Goal: Task Accomplishment & Management: Complete application form

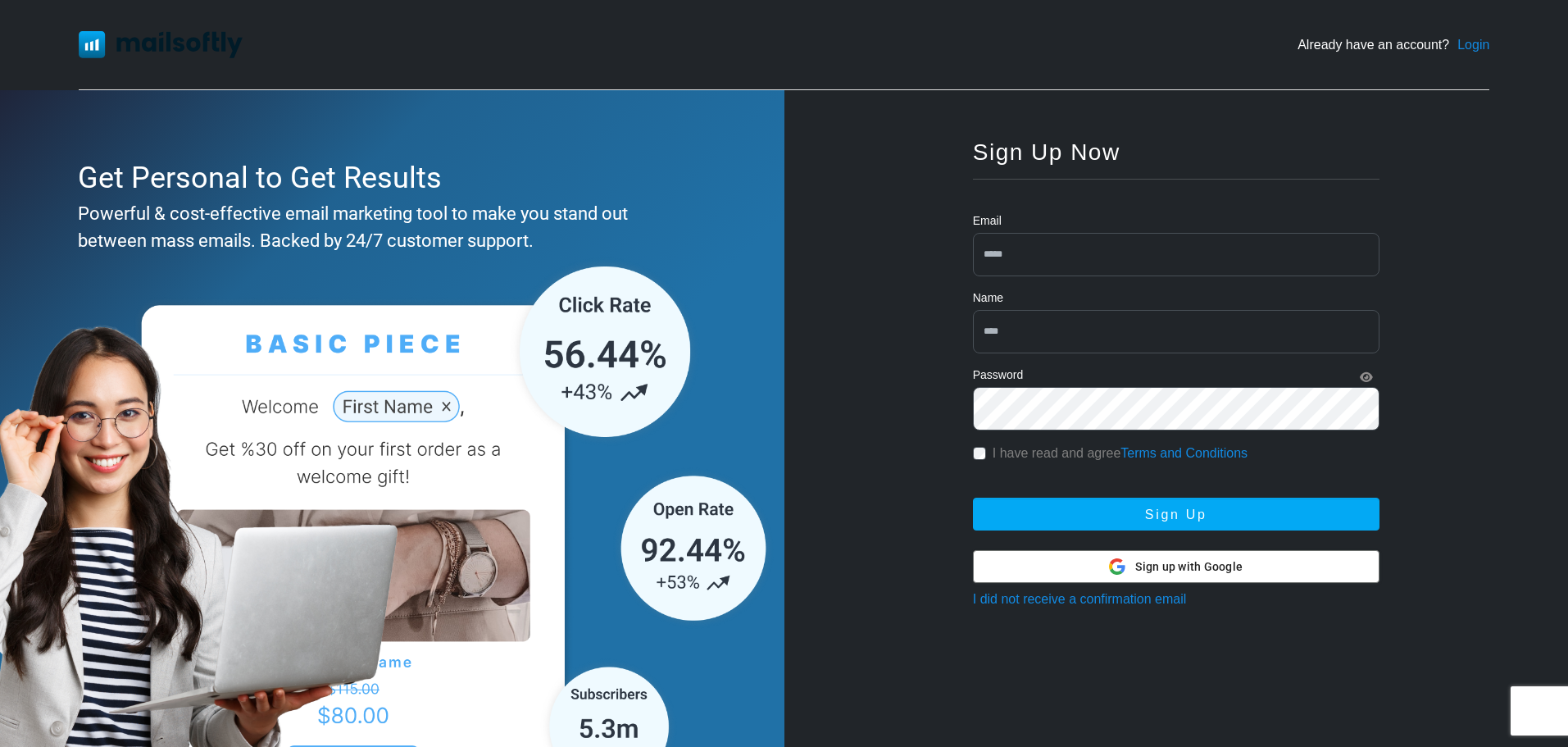
click at [1169, 563] on span "Sign up with Google" at bounding box center [1188, 567] width 107 height 18
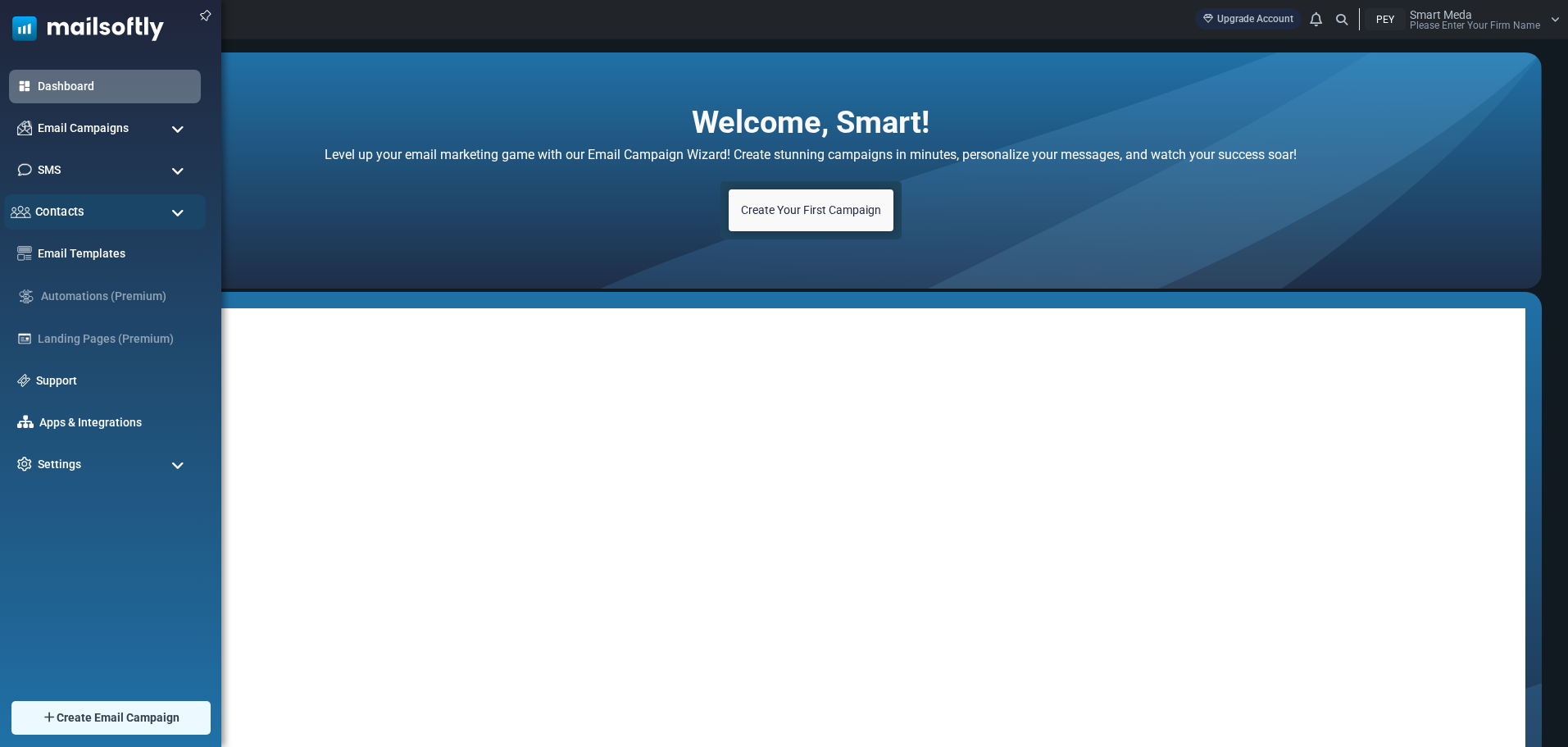
click at [182, 204] on div "Contacts" at bounding box center [104, 212] width 201 height 35
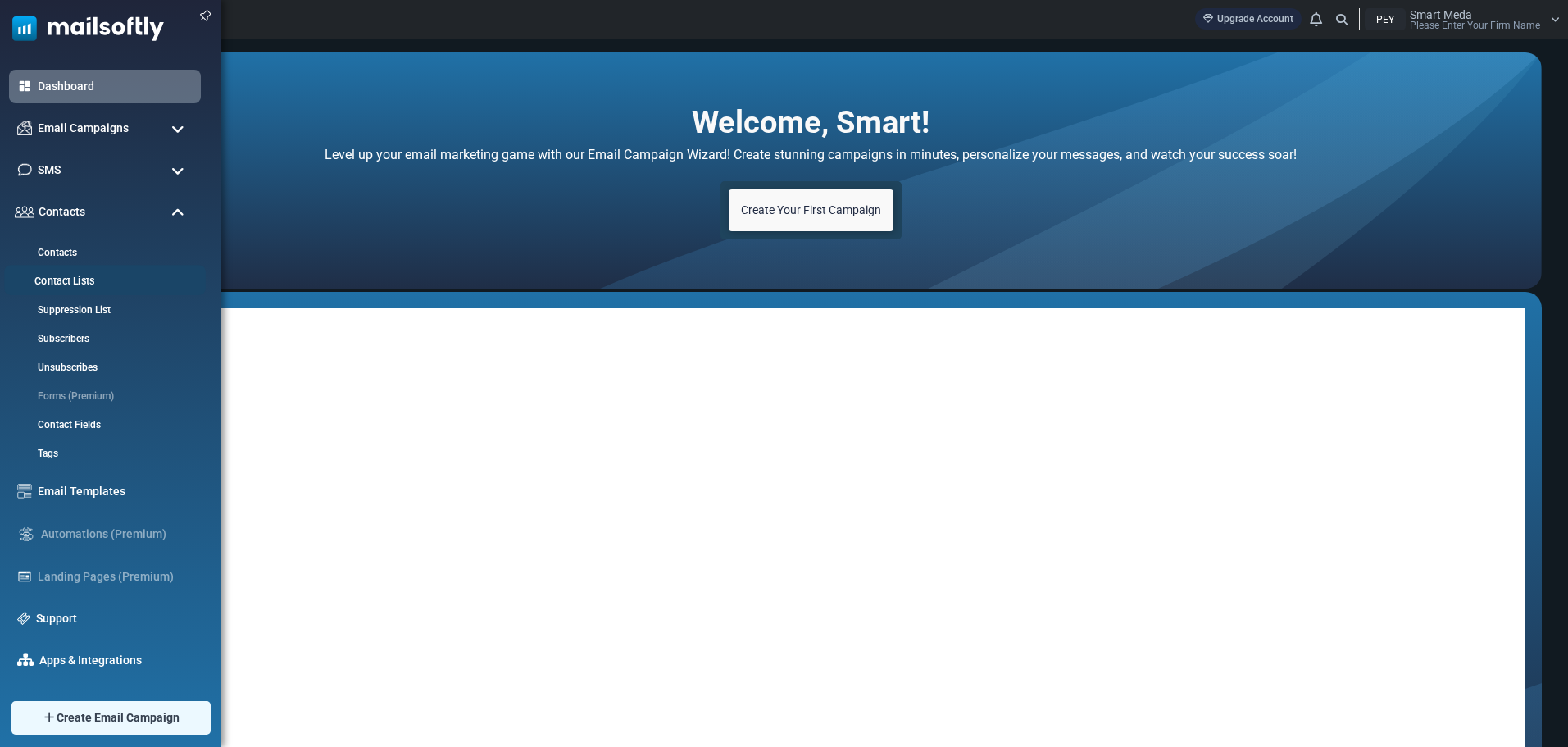
click at [71, 274] on link "Contact Lists" at bounding box center [102, 282] width 196 height 16
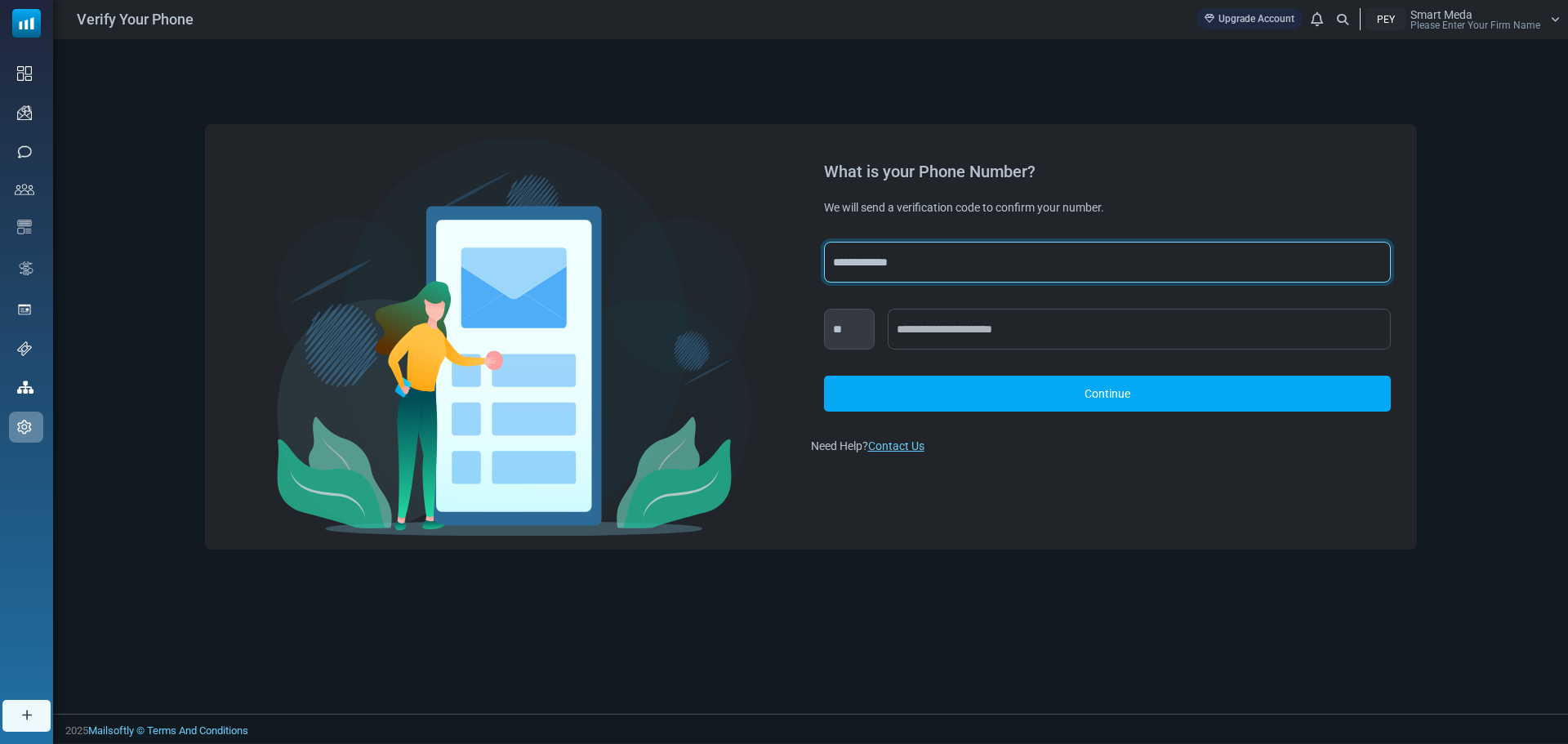
click at [895, 267] on select "**********" at bounding box center [1108, 263] width 567 height 41
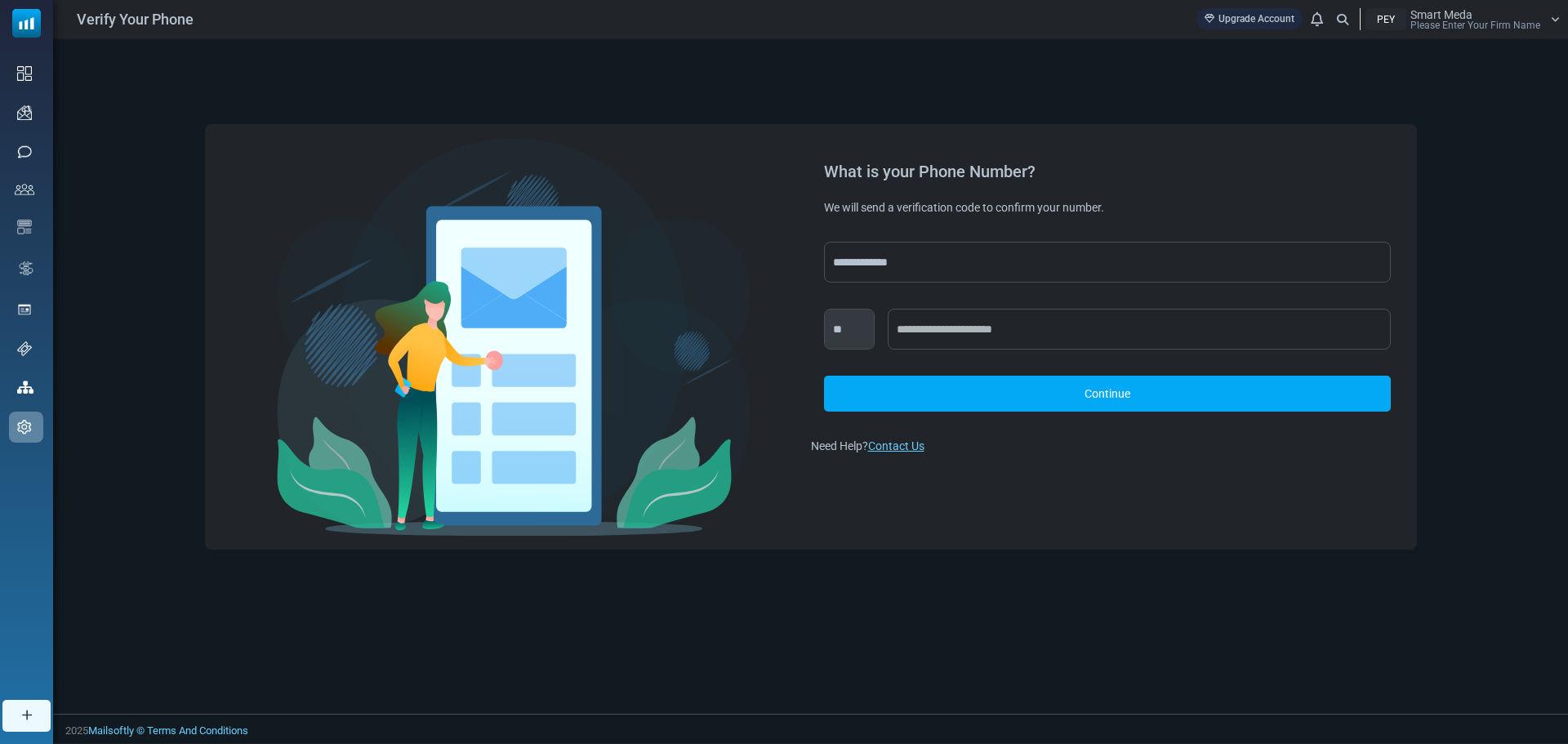
click at [803, 178] on div at bounding box center [515, 337] width 593 height 399
drag, startPoint x: 875, startPoint y: 212, endPoint x: 1161, endPoint y: 211, distance: 286.0
click at [1161, 211] on div "We will send a verification code to confirm your number." at bounding box center [1108, 207] width 567 height 16
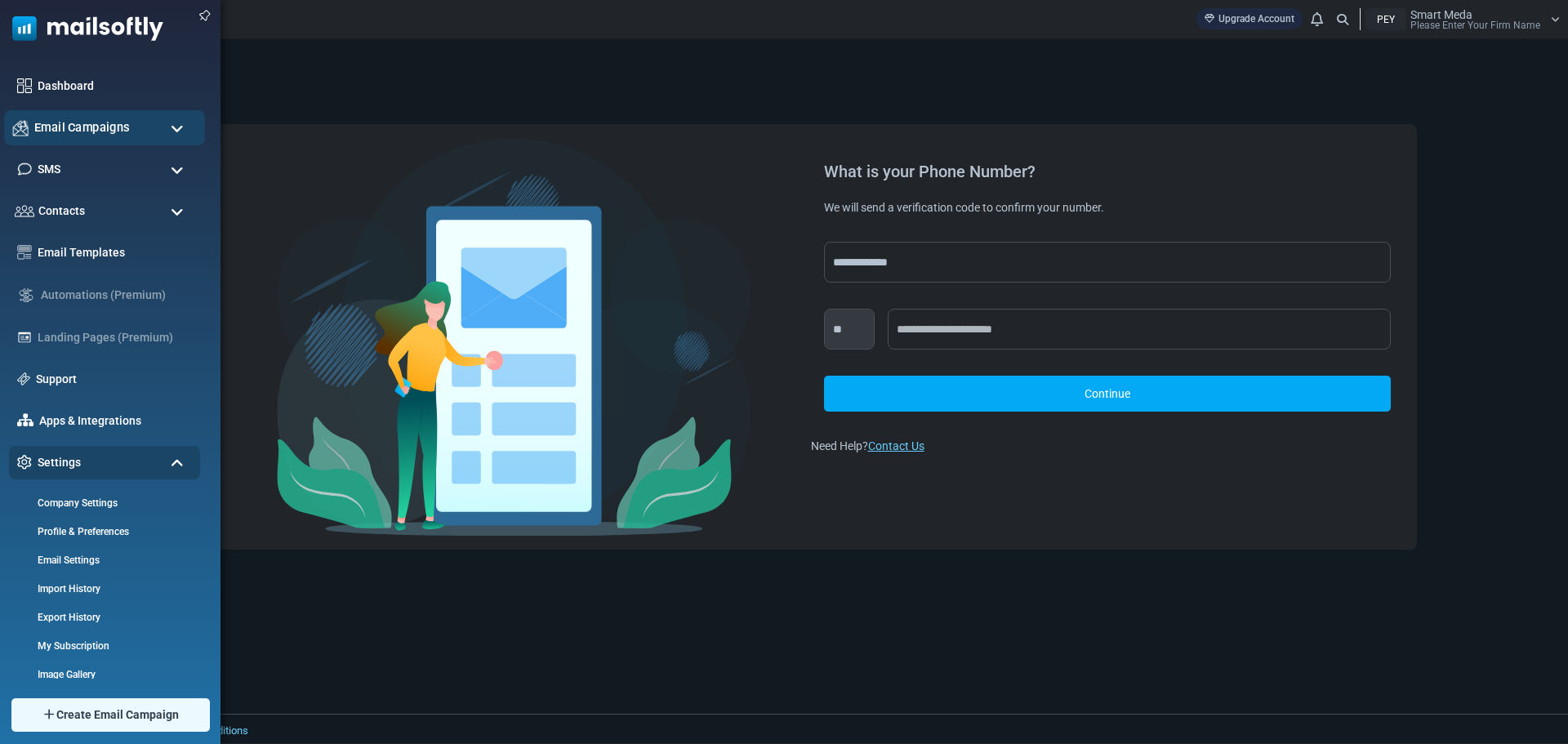
click at [146, 129] on div "Email Campaigns" at bounding box center [104, 128] width 201 height 35
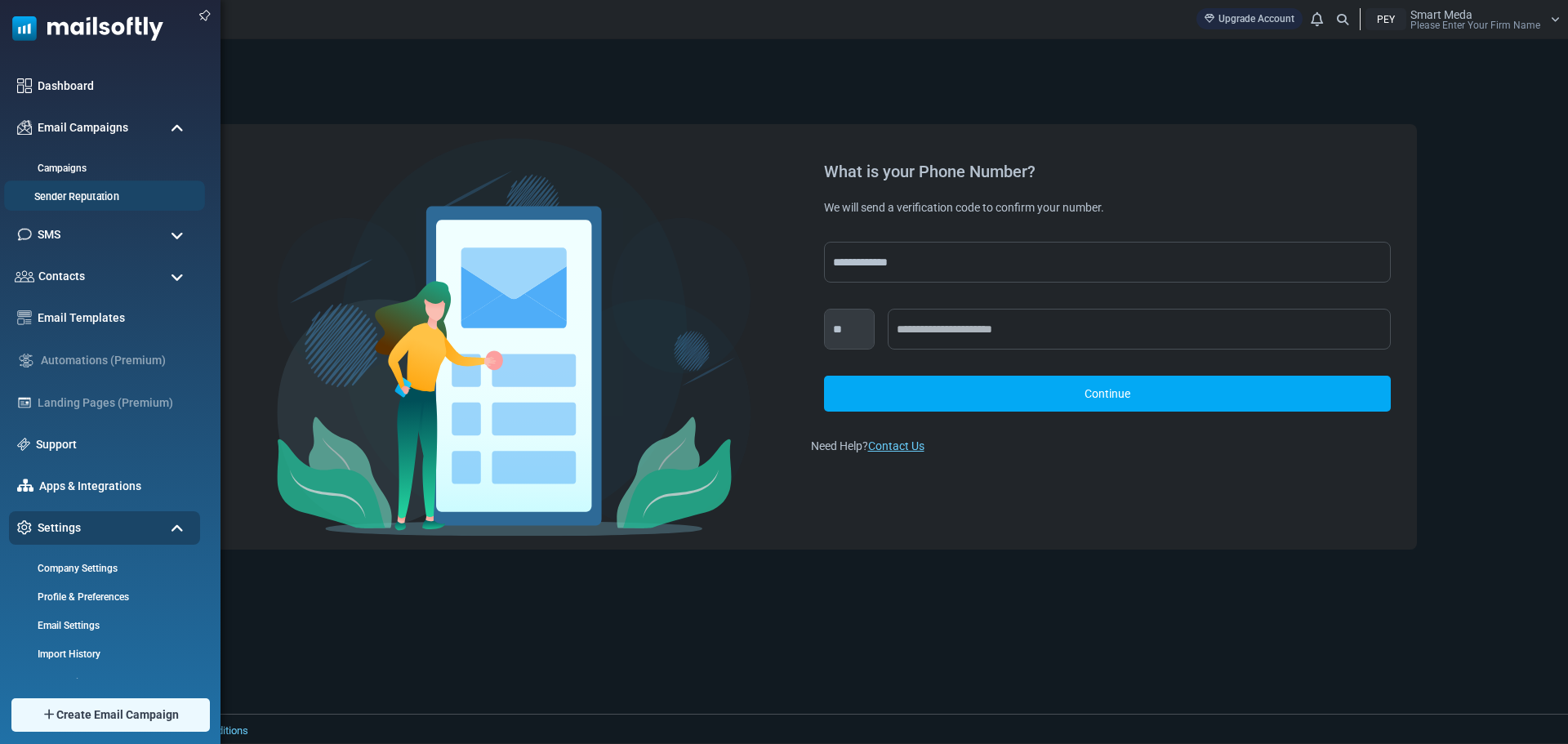
click at [96, 198] on link "Sender Reputation" at bounding box center [102, 198] width 196 height 16
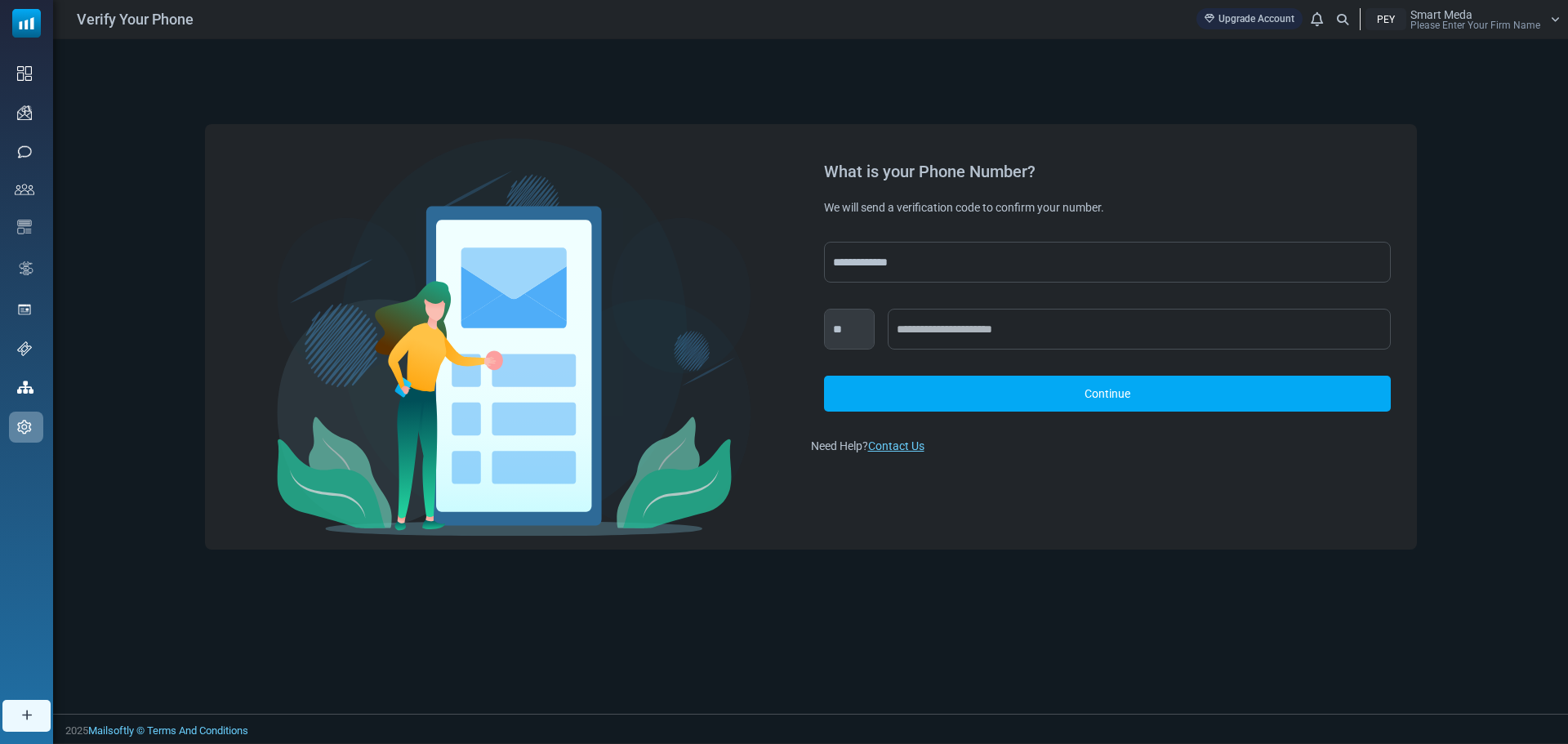
click at [1490, 33] on div "Verify Your Phone Upgrade Account Notifications PEY Smart Meda Please Enter You…" at bounding box center [811, 19] width 1516 height 39
click at [1488, 25] on span "Please Enter Your Firm Name" at bounding box center [1476, 25] width 130 height 10
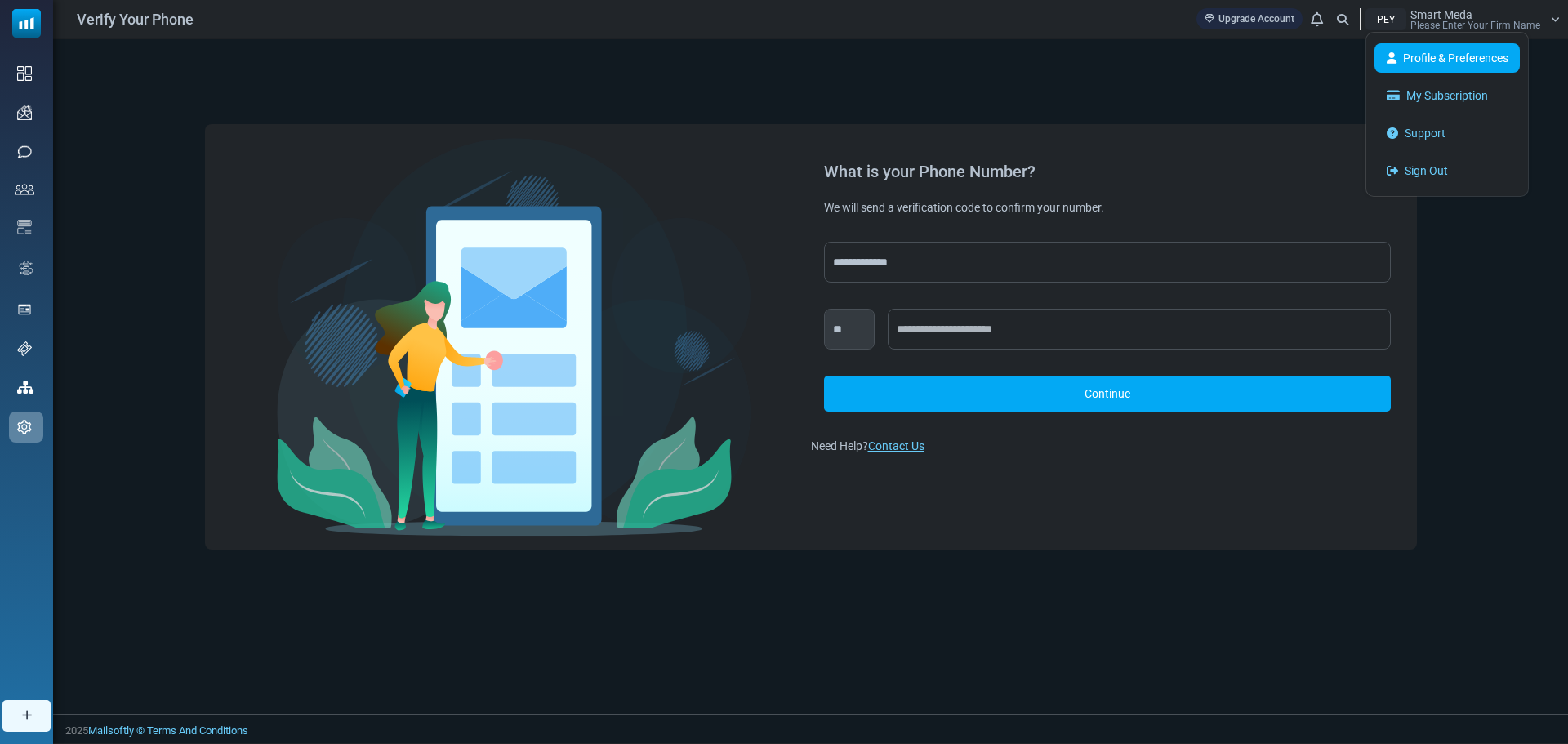
click at [1464, 60] on link "Profile & Preferences" at bounding box center [1448, 58] width 145 height 29
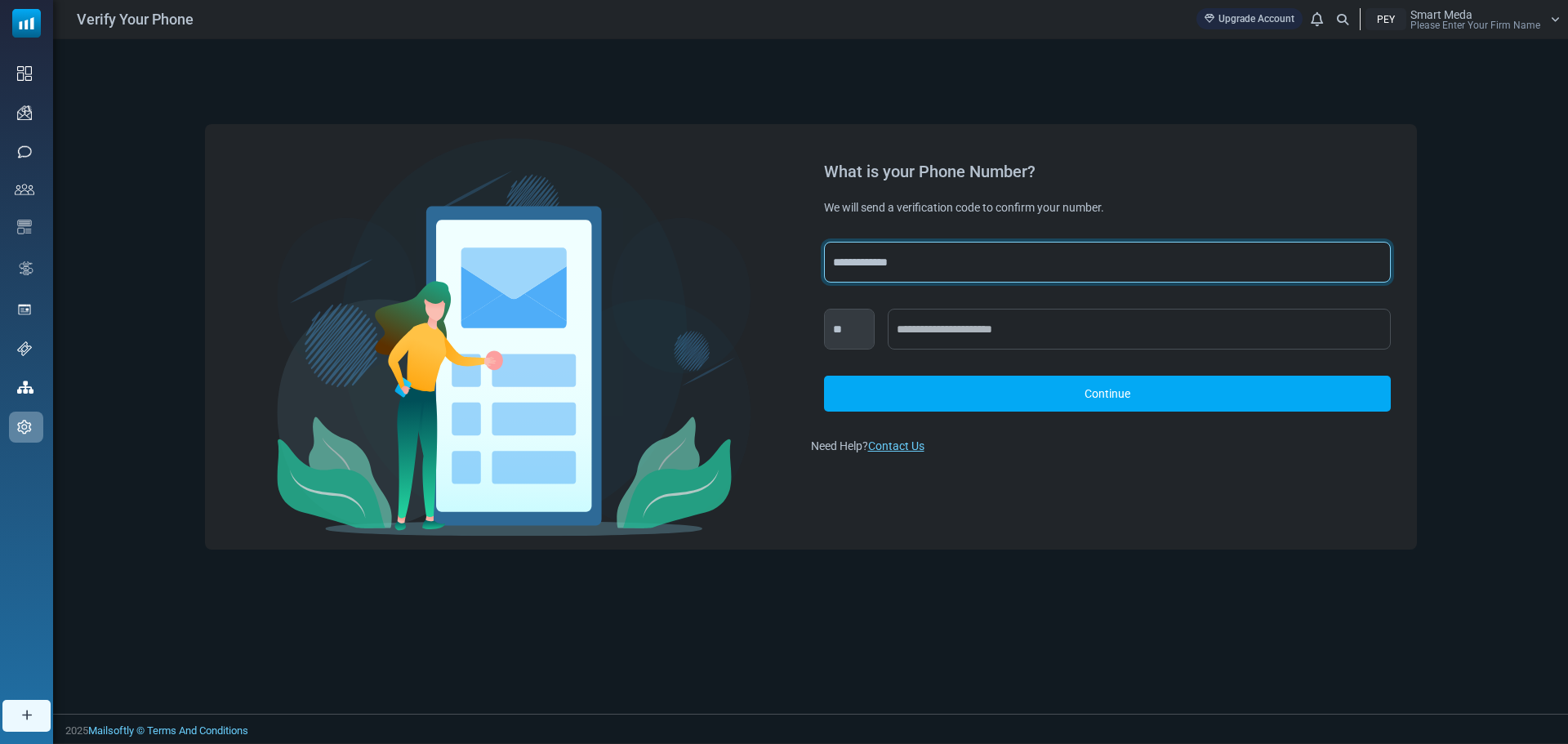
click at [861, 266] on select "**********" at bounding box center [1108, 263] width 567 height 41
select select "***"
click at [825, 242] on select "**********" at bounding box center [1108, 263] width 567 height 41
select select "***"
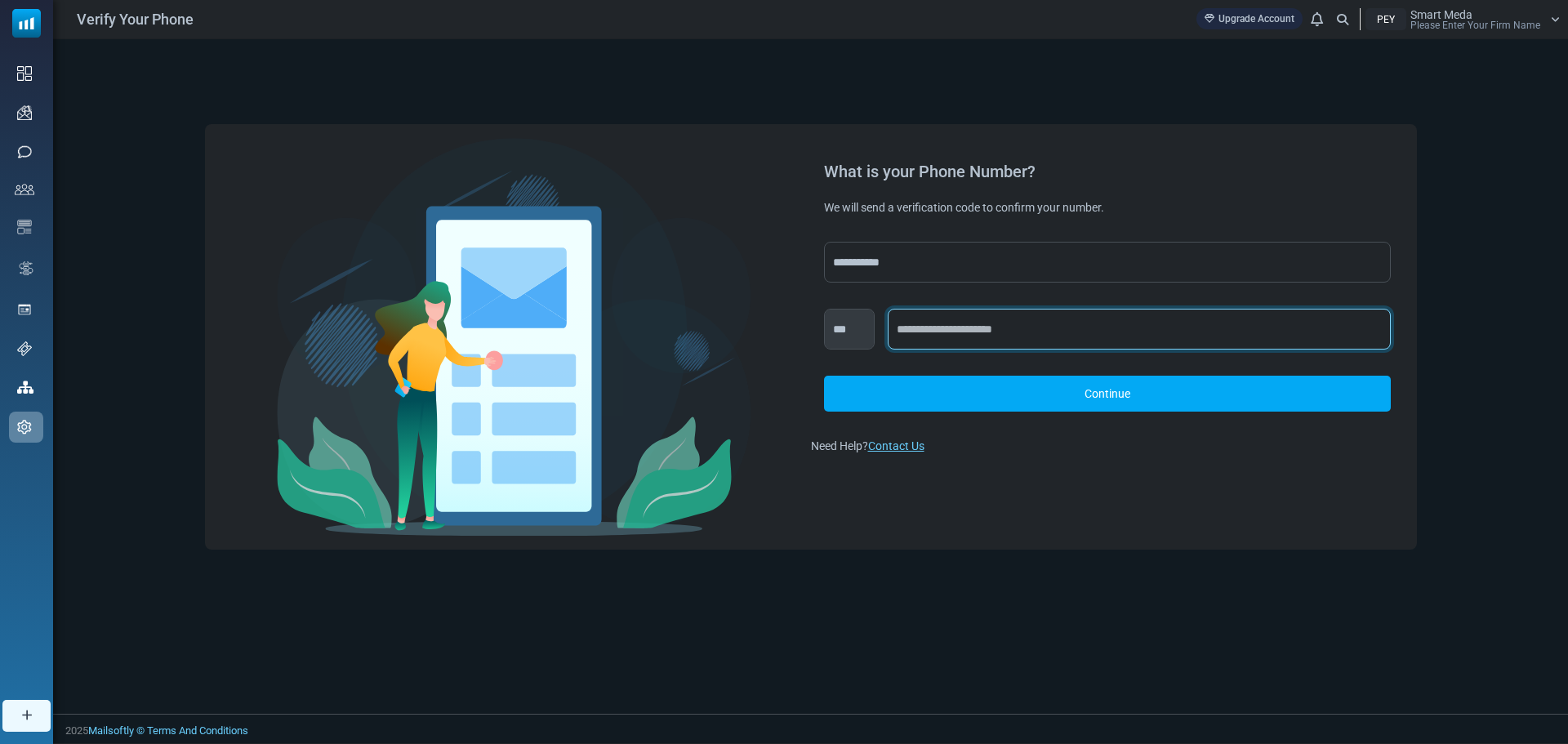
click at [944, 335] on input "text" at bounding box center [1139, 329] width 503 height 41
type input "**********"
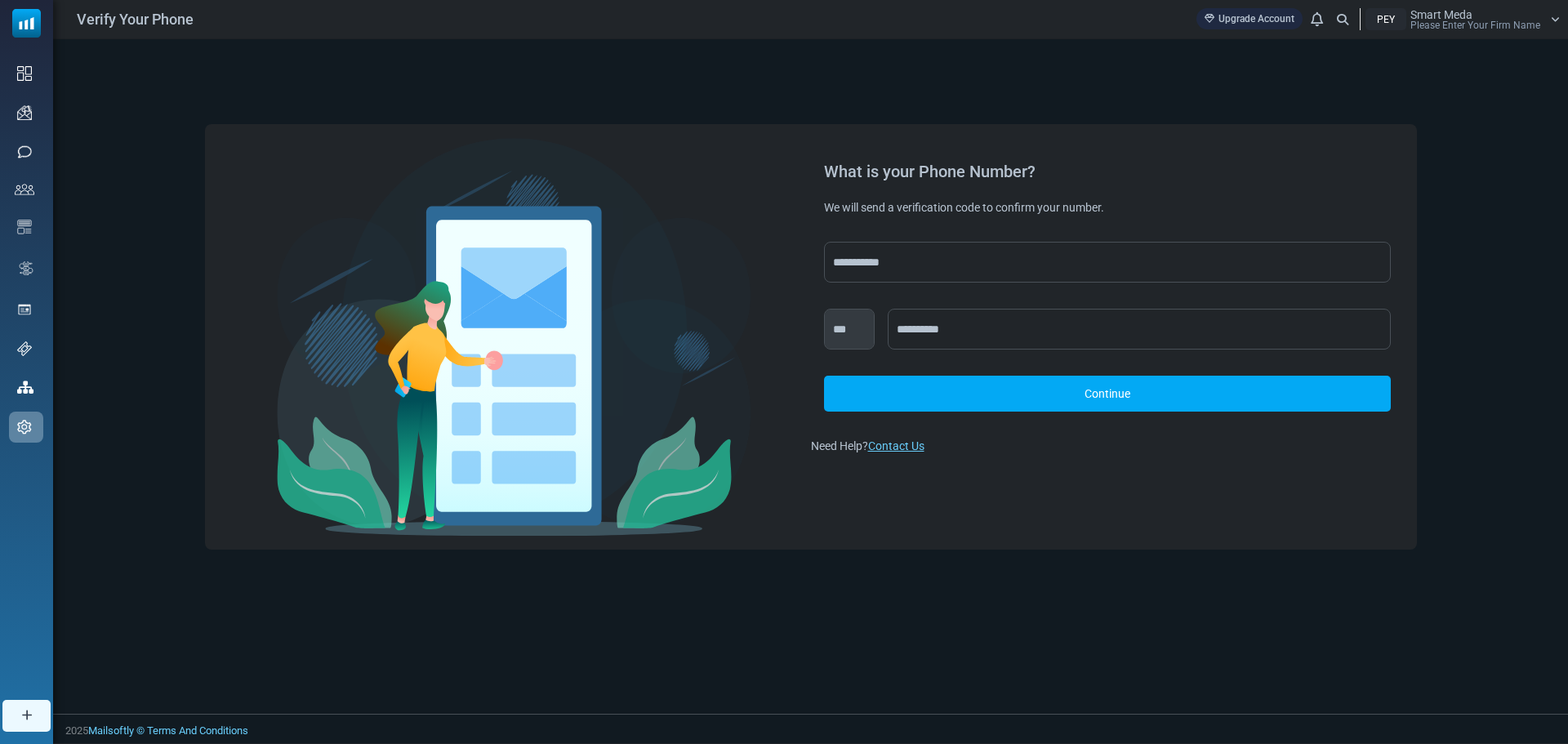
click at [925, 381] on link "Continue" at bounding box center [1108, 393] width 567 height 36
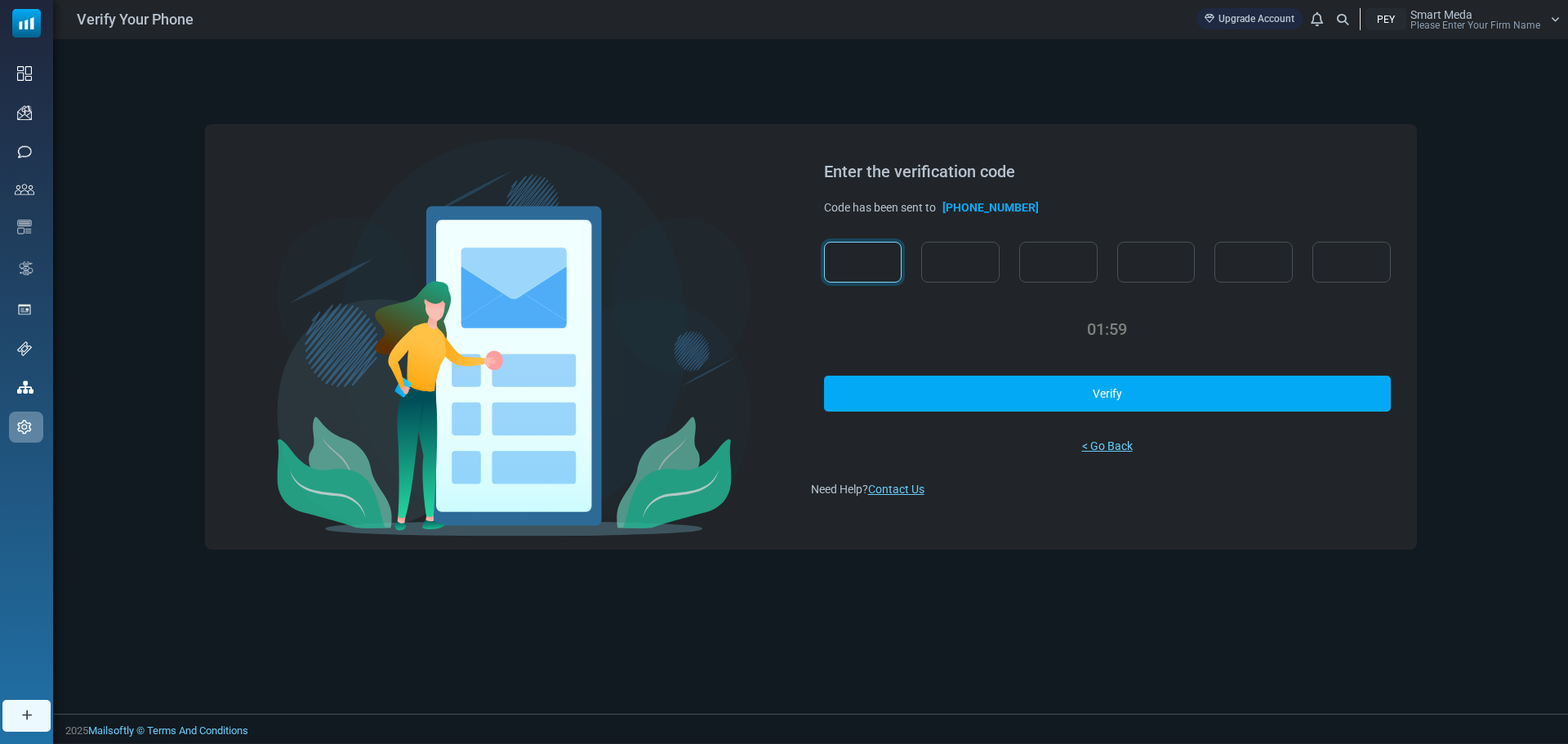
click at [882, 261] on input "text" at bounding box center [863, 263] width 78 height 41
type input "*"
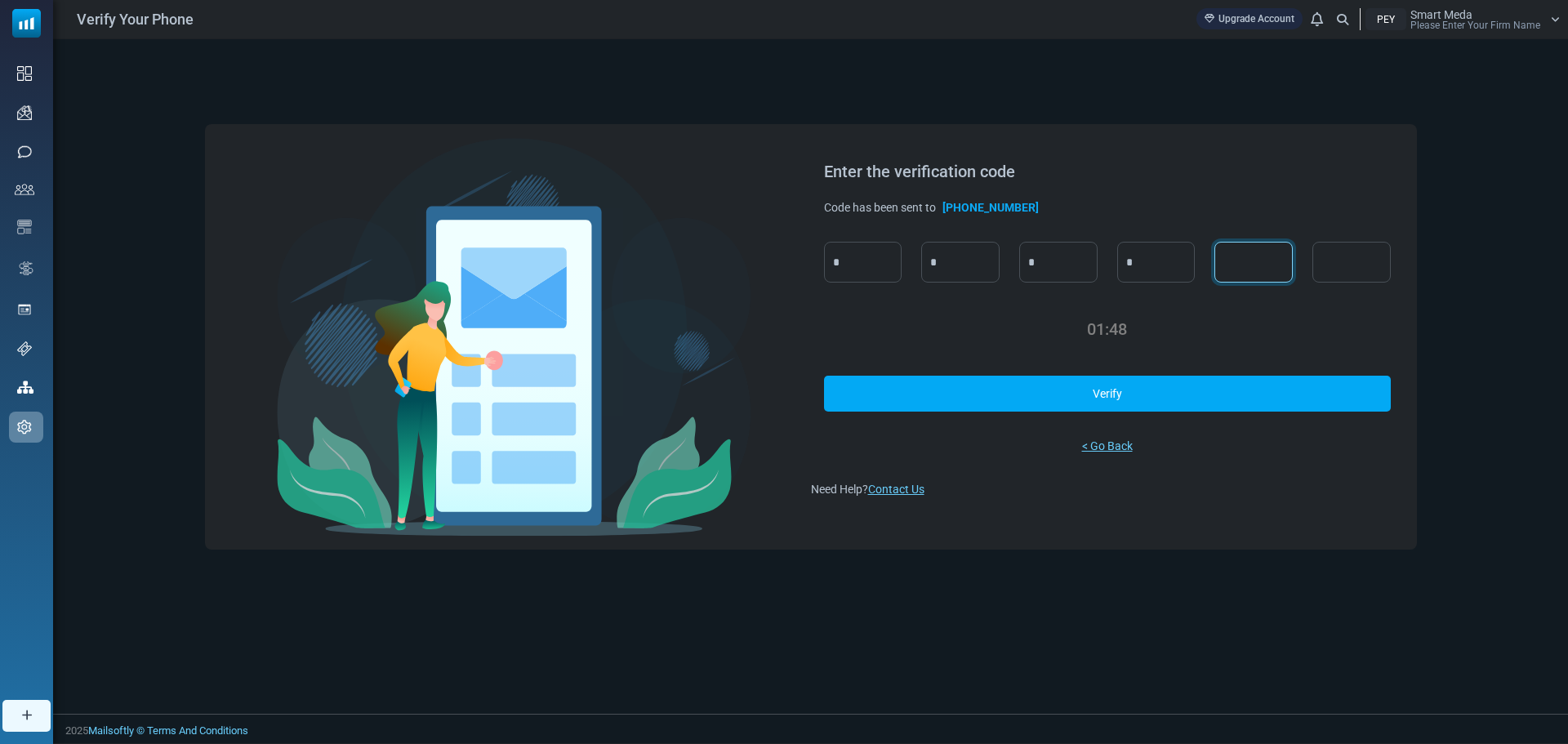
type input "*"
click at [1046, 393] on link "Verify" at bounding box center [1108, 393] width 567 height 36
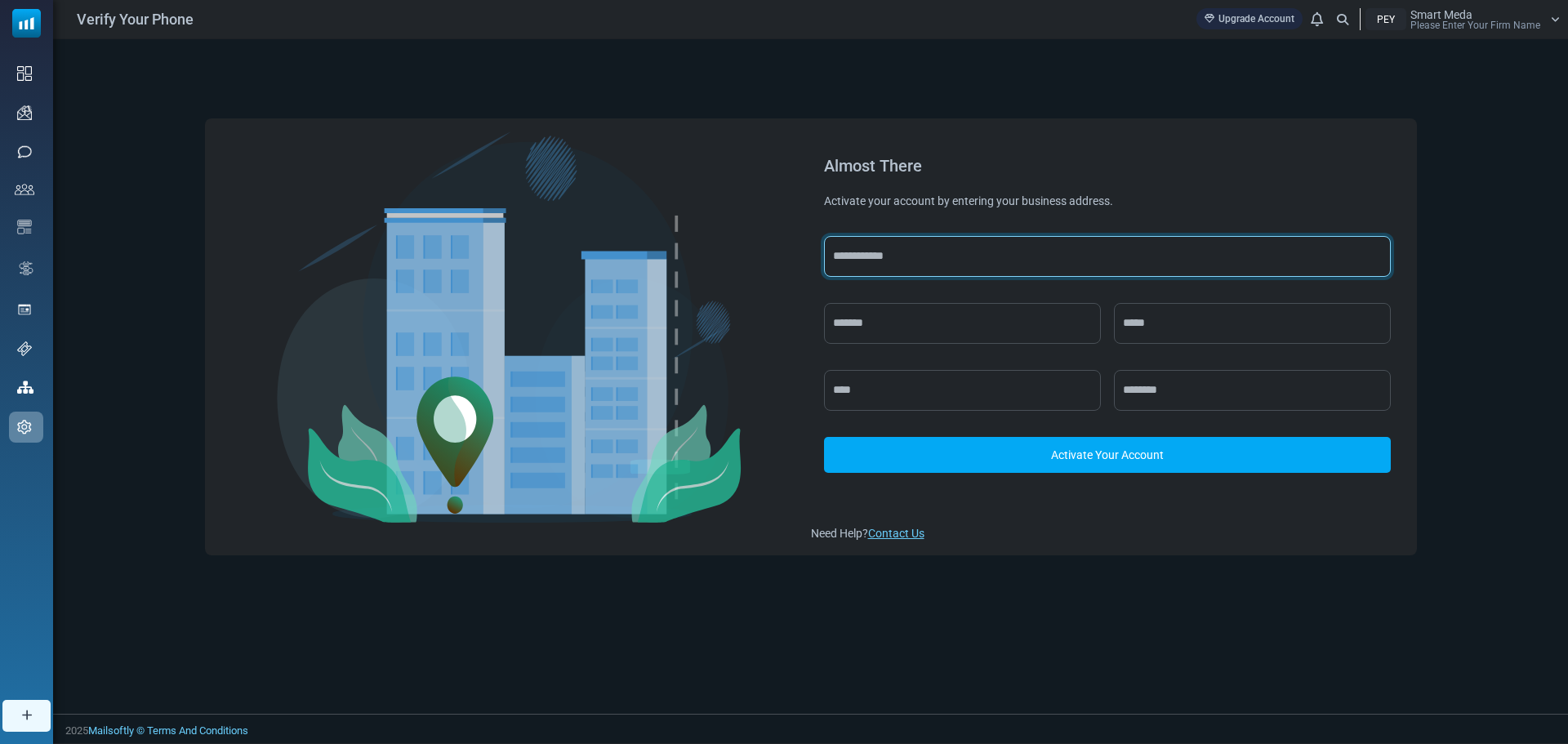
type input "*"
type input "**********"
type input "*******"
type input "********"
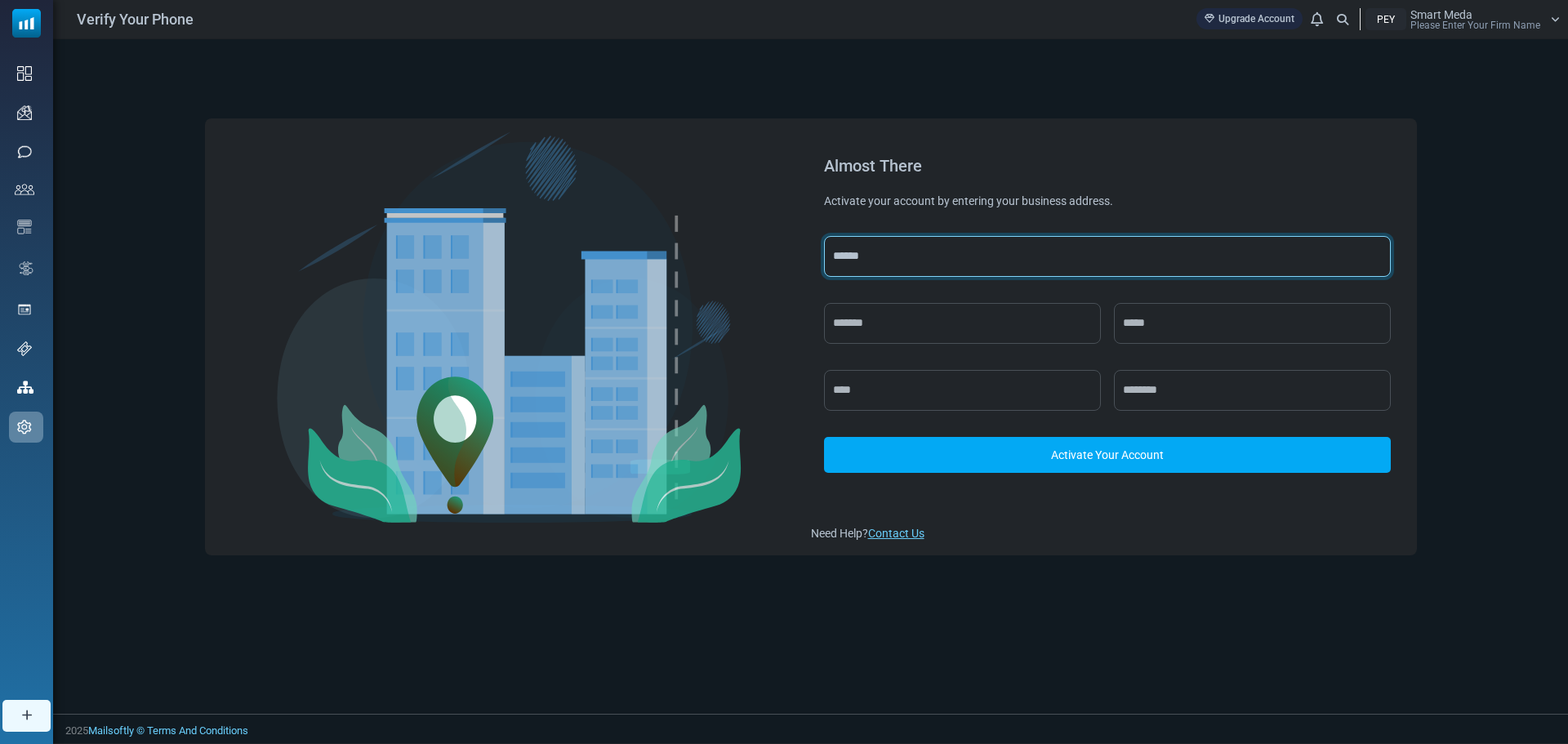
type input "********"
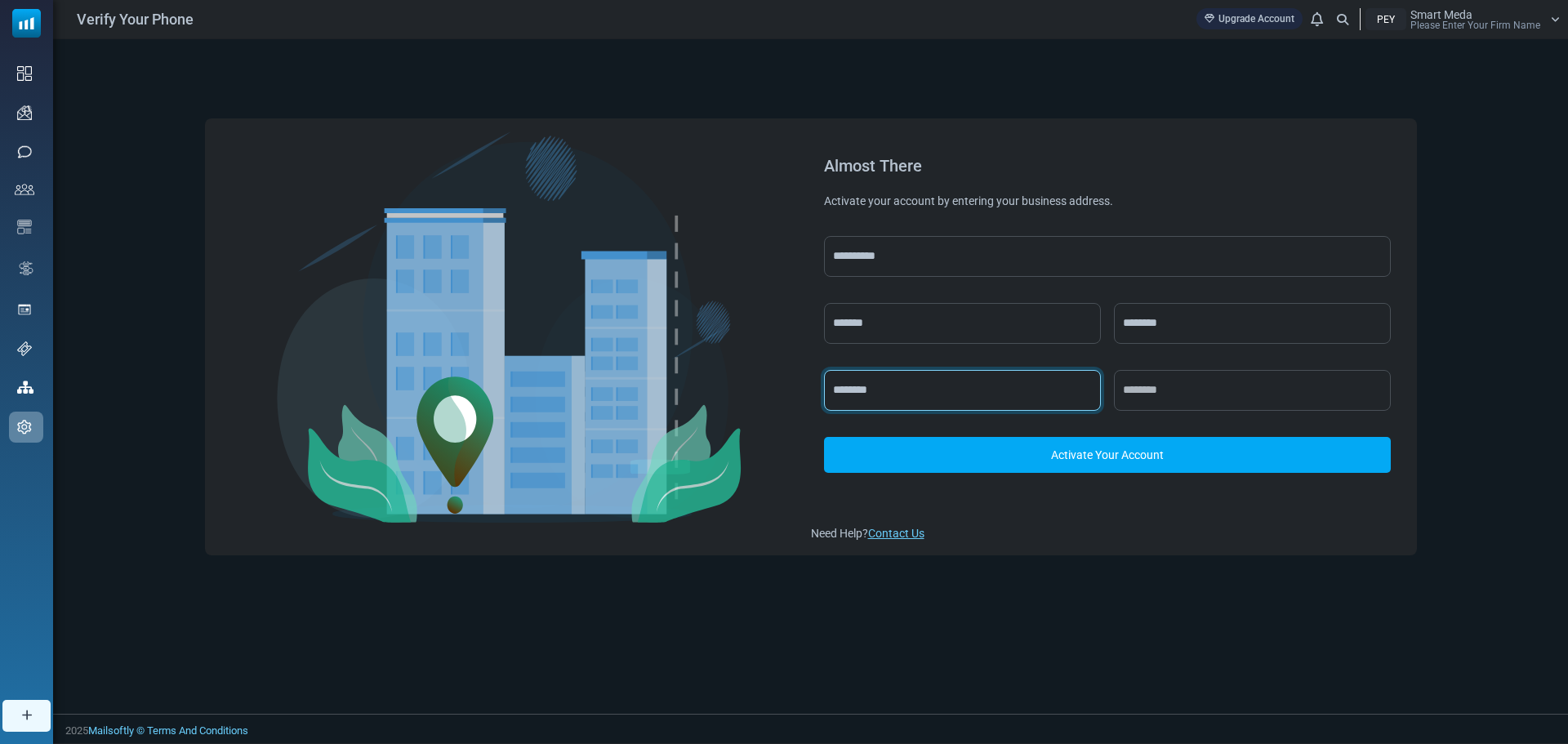
type input "*****"
click at [1085, 456] on link "Activate Your Account" at bounding box center [1108, 454] width 567 height 36
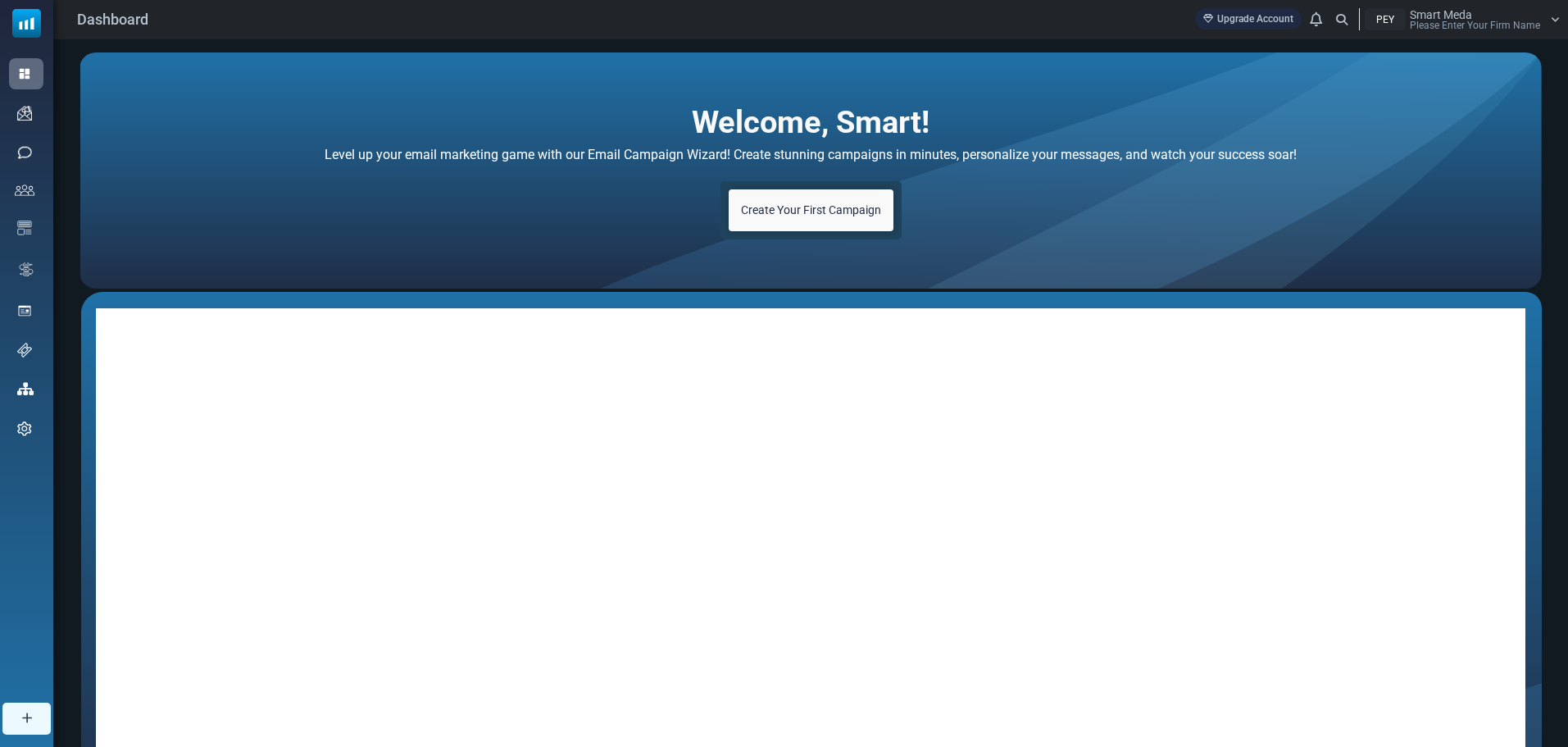
click at [1385, 19] on div "PEY" at bounding box center [1385, 18] width 41 height 22
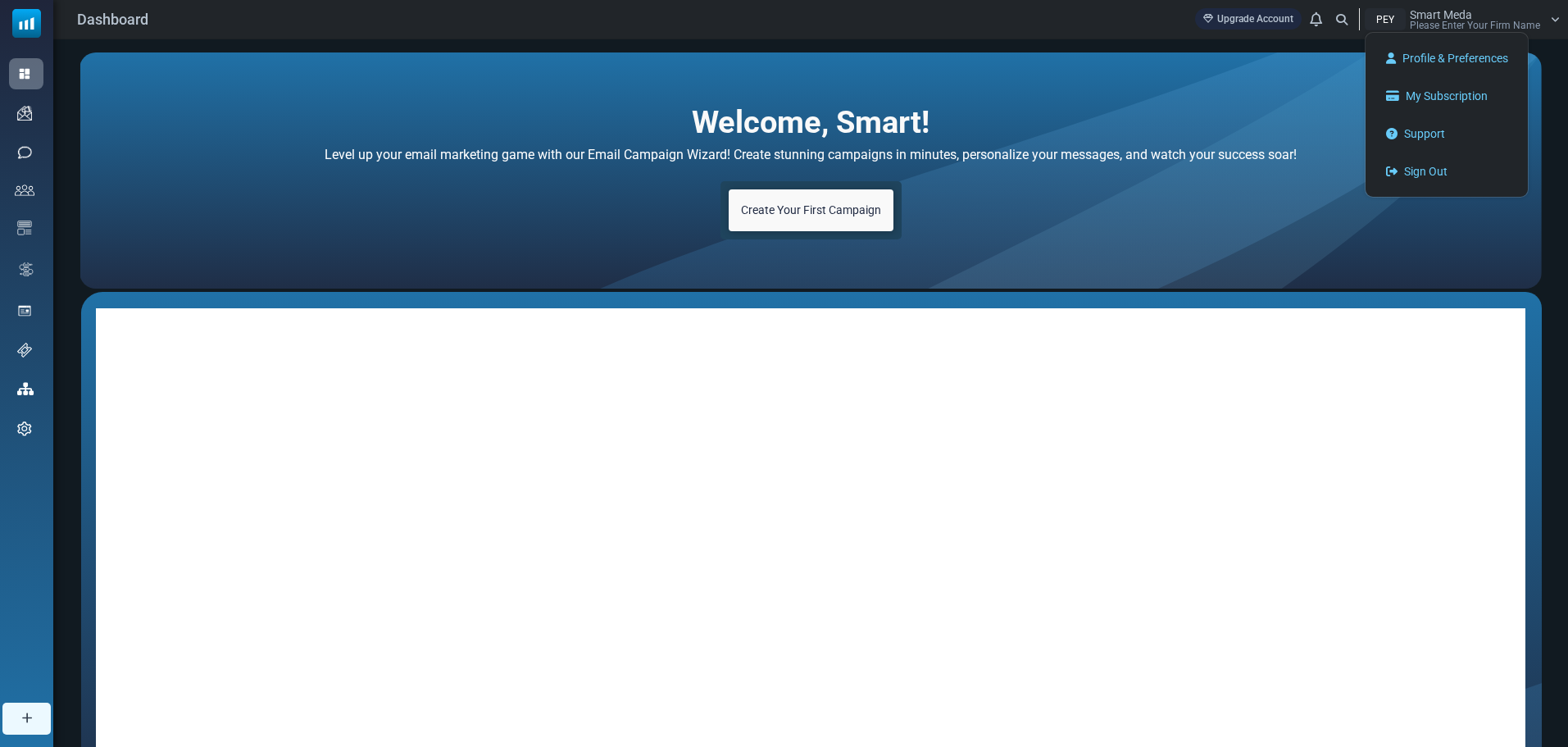
click at [1253, 81] on div "Welcome, Smart! Level up your email marketing game with our Email Campaign Wiza…" at bounding box center [811, 170] width 1462 height 236
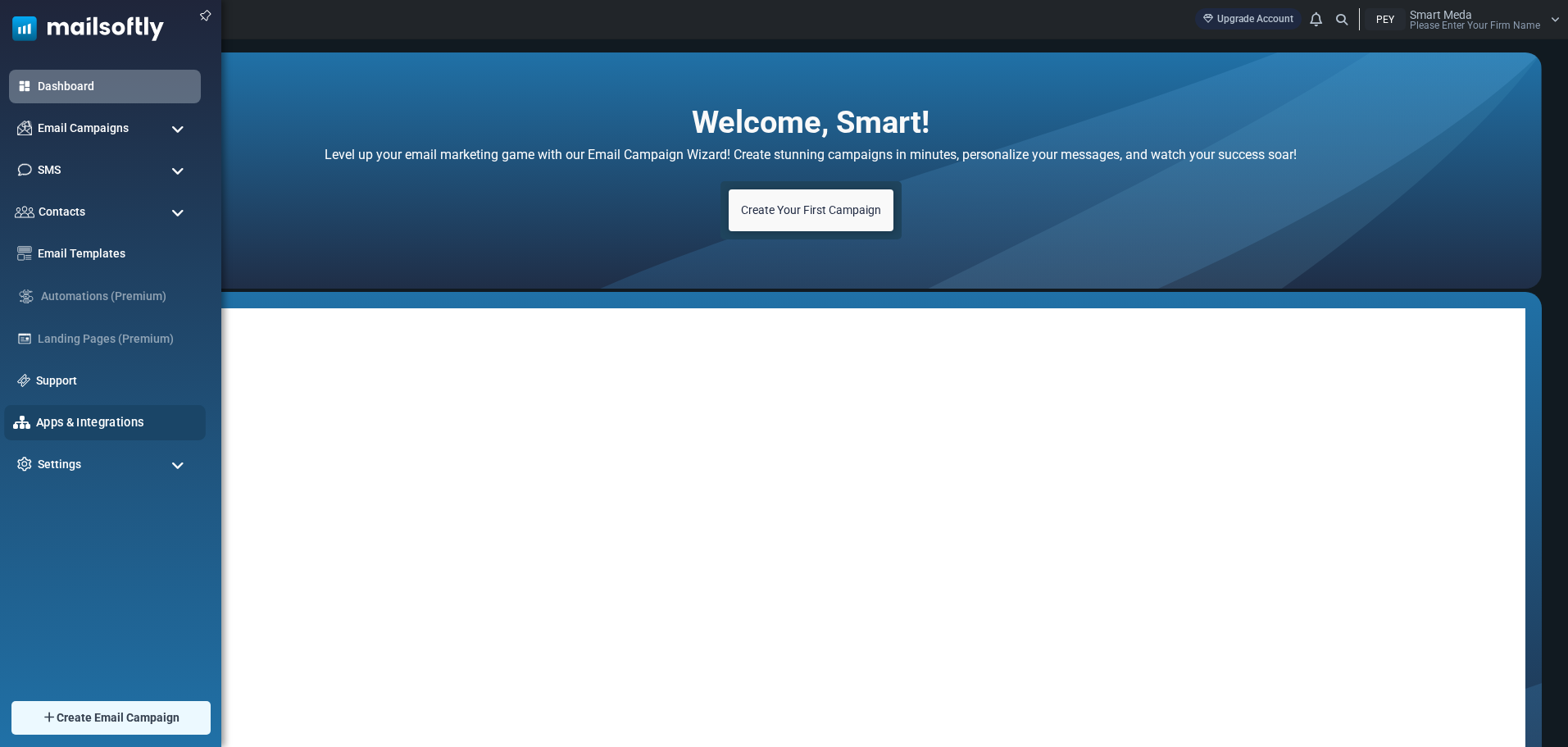
click at [118, 420] on link "Apps & Integrations" at bounding box center [116, 422] width 160 height 18
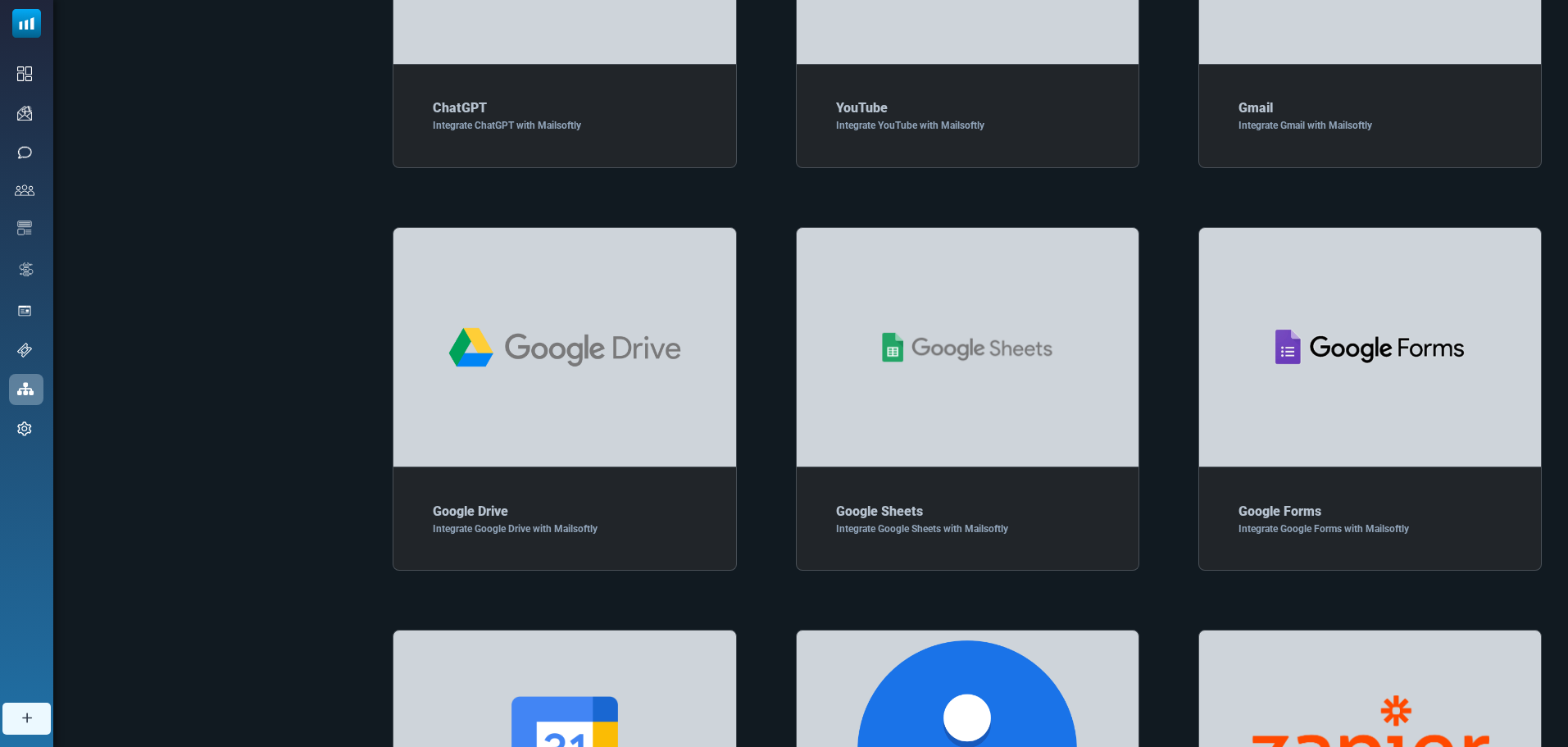
scroll to position [1469, 0]
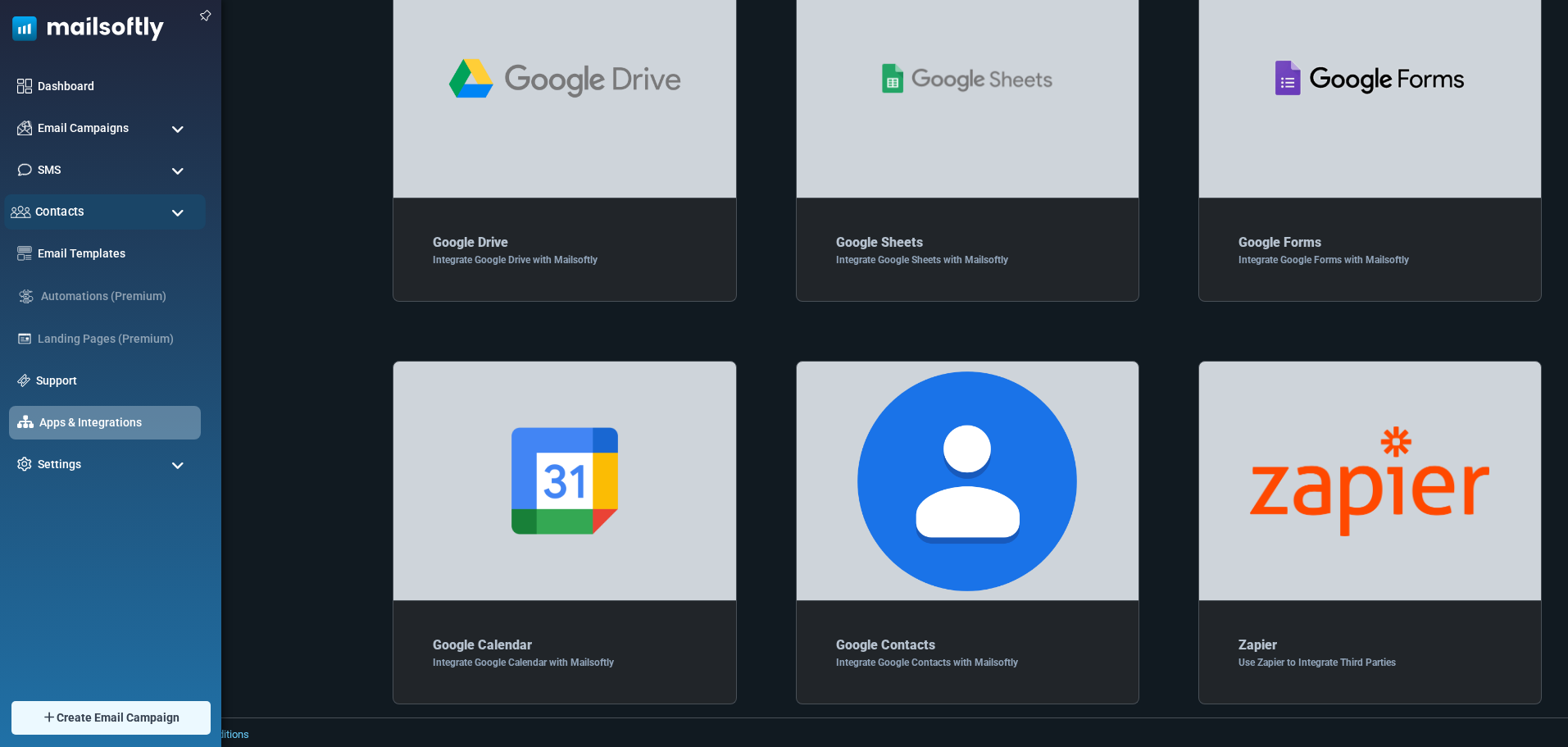
click at [136, 219] on div "Contacts" at bounding box center [104, 212] width 201 height 35
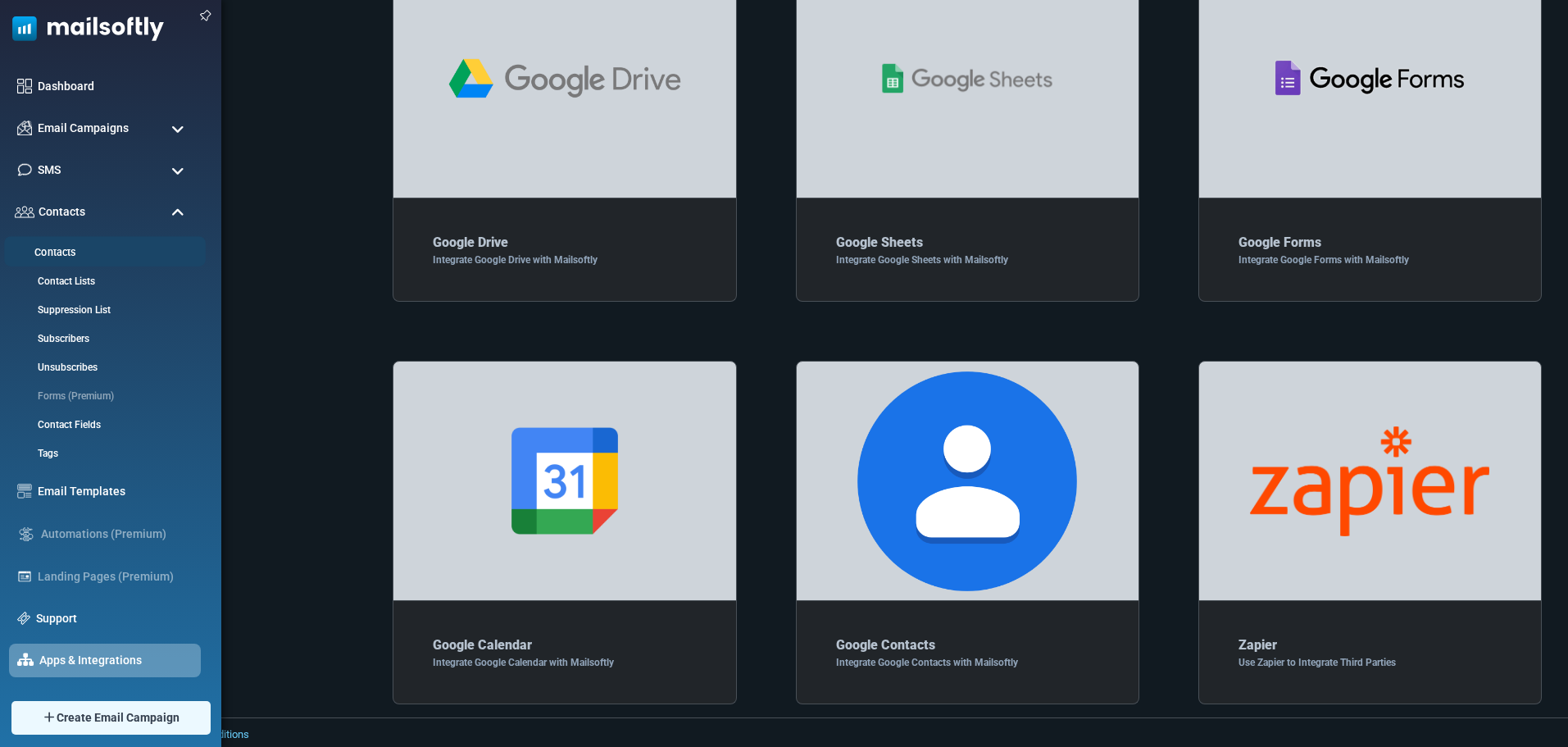
click at [73, 248] on link "Contacts" at bounding box center [102, 253] width 196 height 16
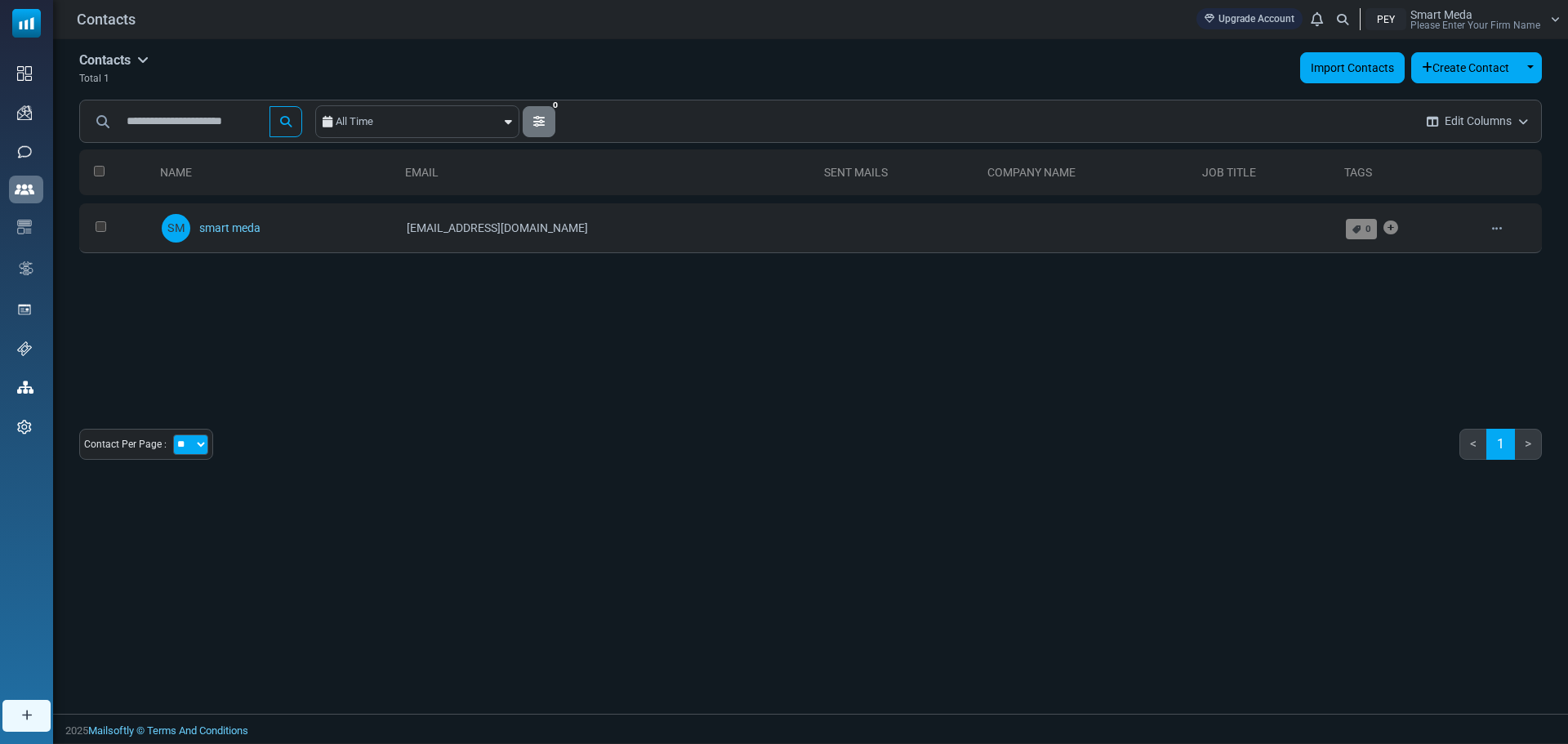
click at [1367, 65] on link "Import Contacts" at bounding box center [1353, 68] width 105 height 31
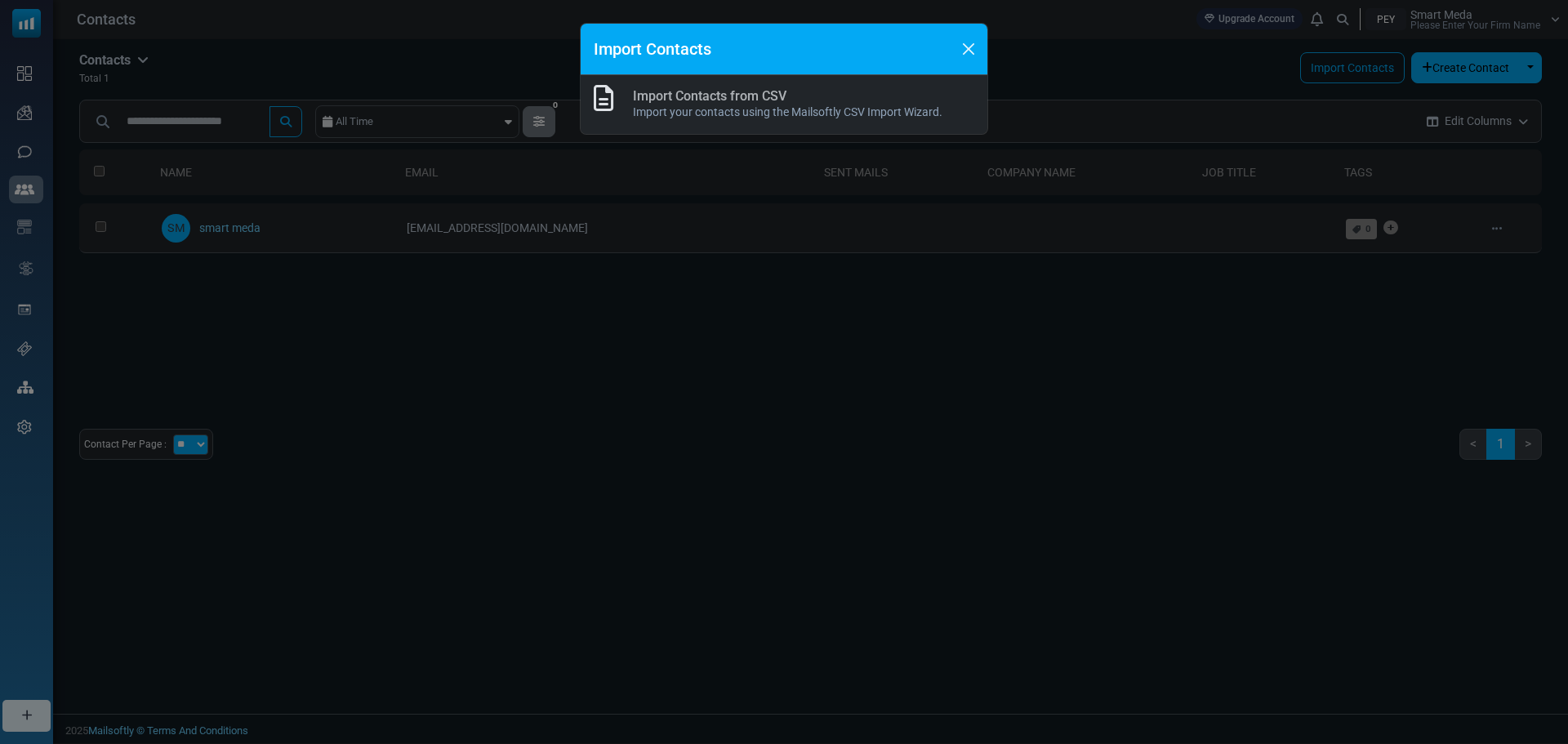
click at [755, 102] on link "Import Contacts from CSV" at bounding box center [709, 96] width 153 height 16
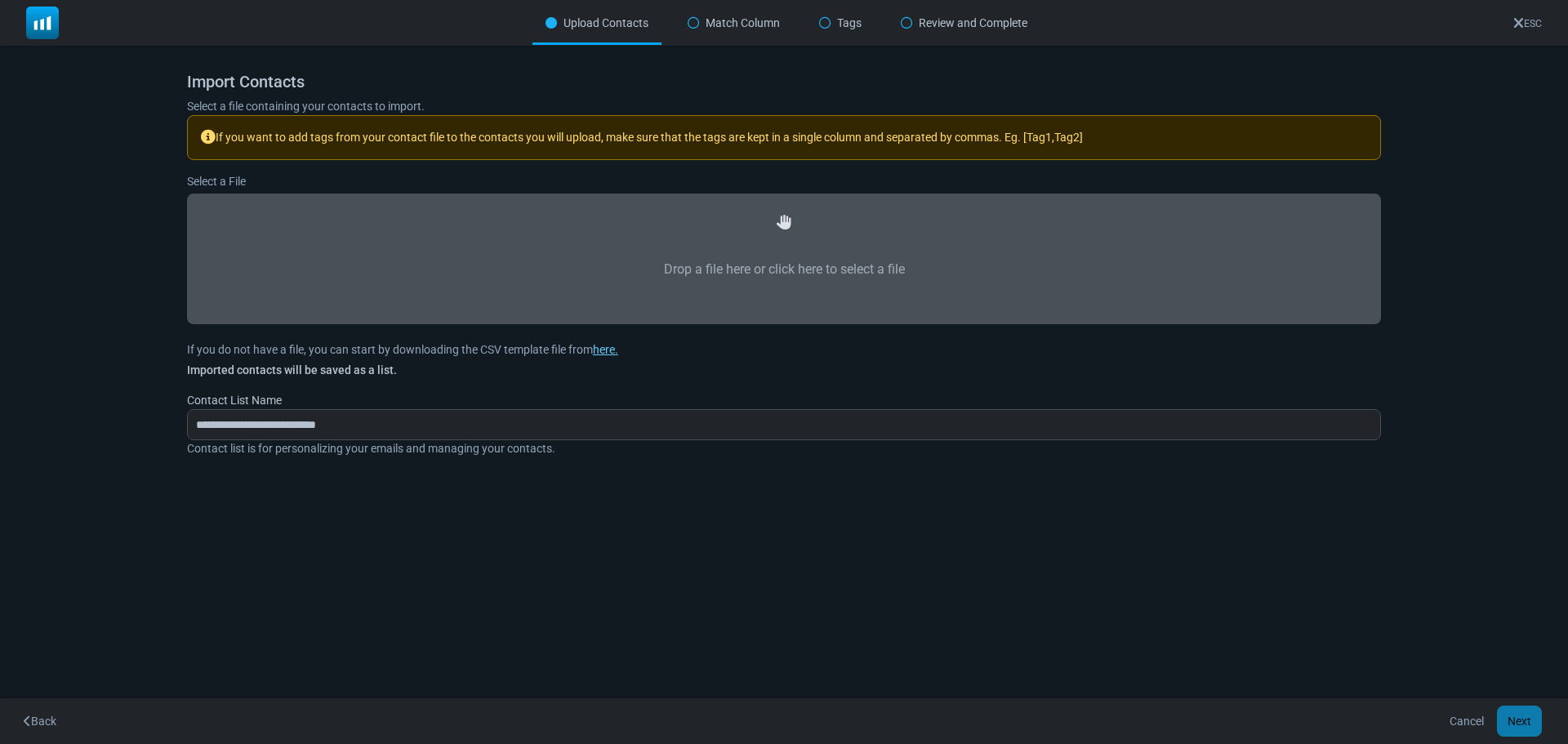
click at [767, 262] on label "Drop a file here or click here to select a file" at bounding box center [784, 269] width 1158 height 72
click at [0, 0] on input "Drop a file here or click here to select a file" at bounding box center [0, 0] width 0 height 0
type input "**********"
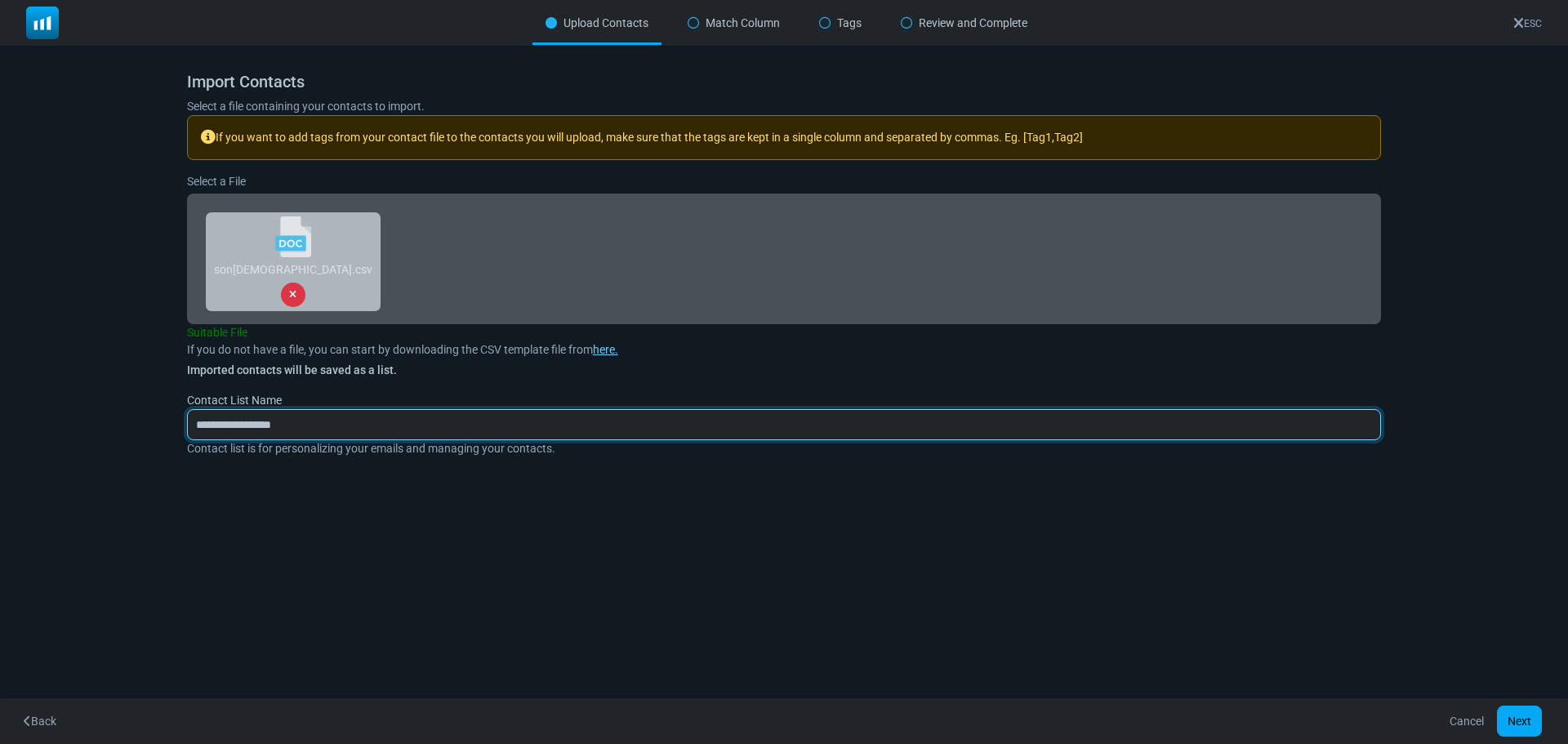
click at [321, 427] on input "**********" at bounding box center [784, 424] width 1194 height 31
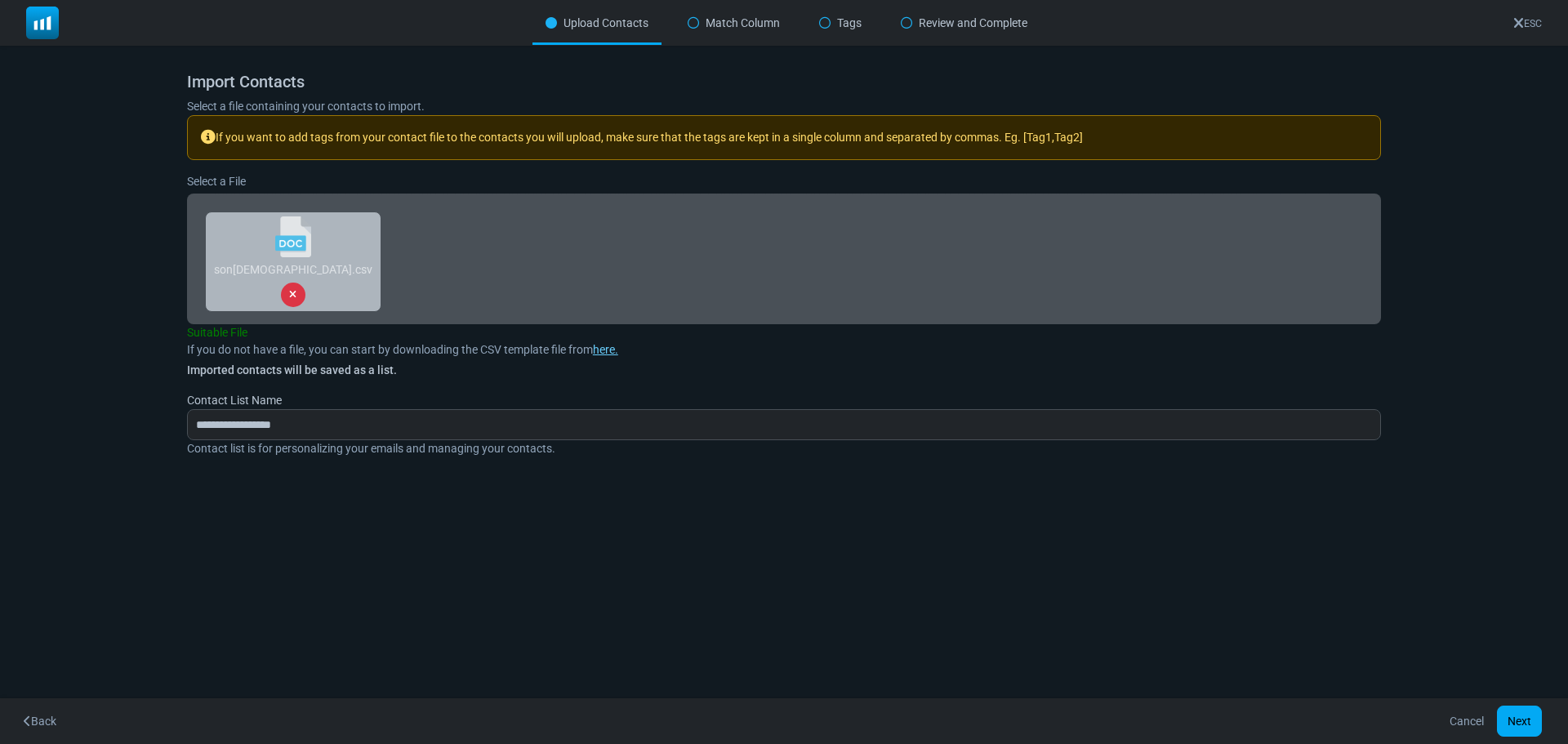
click at [597, 390] on div "**********" at bounding box center [784, 264] width 1194 height 386
drag, startPoint x: 291, startPoint y: 140, endPoint x: 476, endPoint y: 139, distance: 185.0
click at [473, 140] on div "If you want to add tags from your contact file to the contacts you will upload,…" at bounding box center [784, 138] width 1194 height 45
click at [480, 138] on div "If you want to add tags from your contact file to the contacts you will upload,…" at bounding box center [784, 138] width 1194 height 45
click at [1522, 715] on button "Next" at bounding box center [1520, 721] width 45 height 31
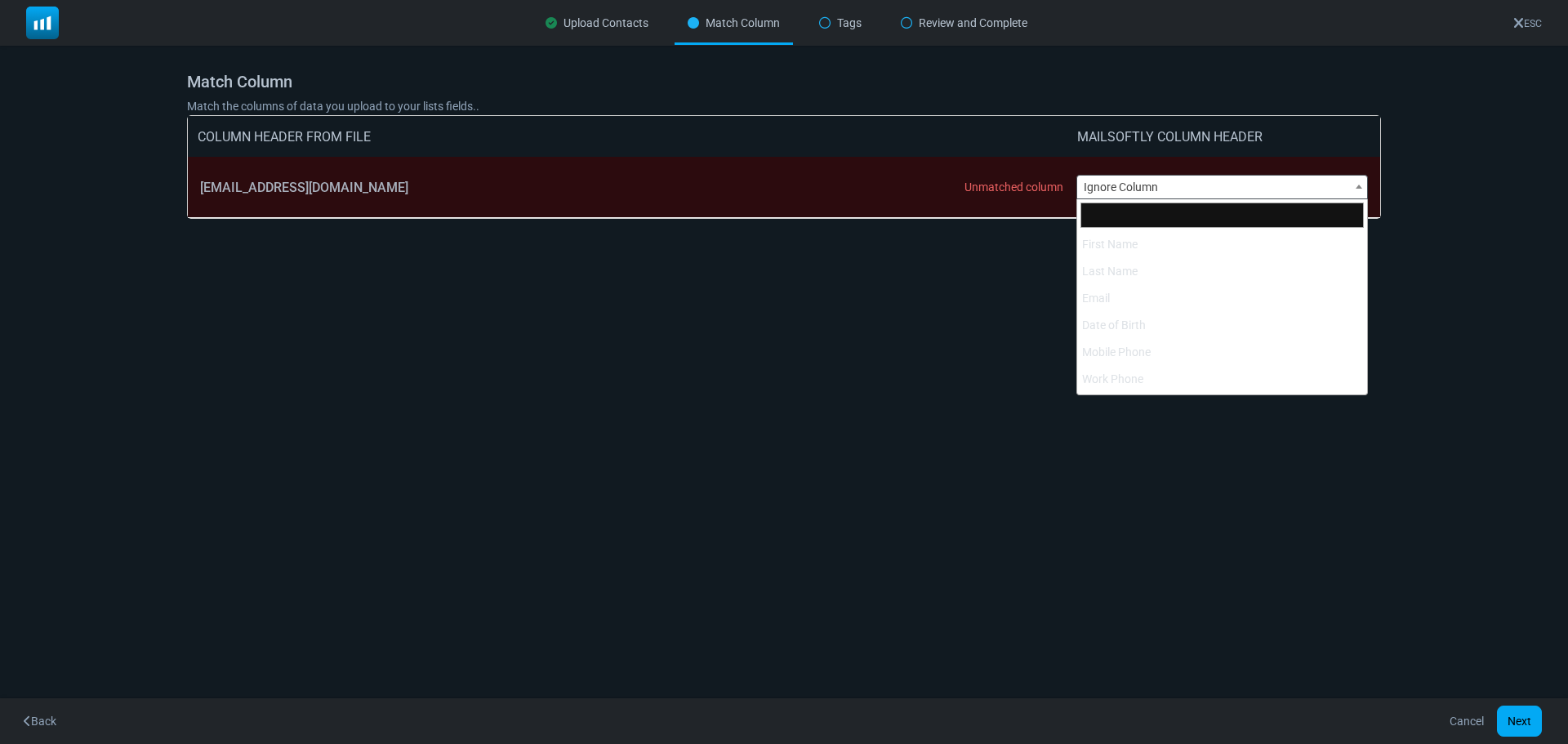
click at [1131, 181] on span "Ignore Column" at bounding box center [1223, 187] width 291 height 23
click at [1024, 180] on div "Unmatched column" at bounding box center [1015, 186] width 99 height 13
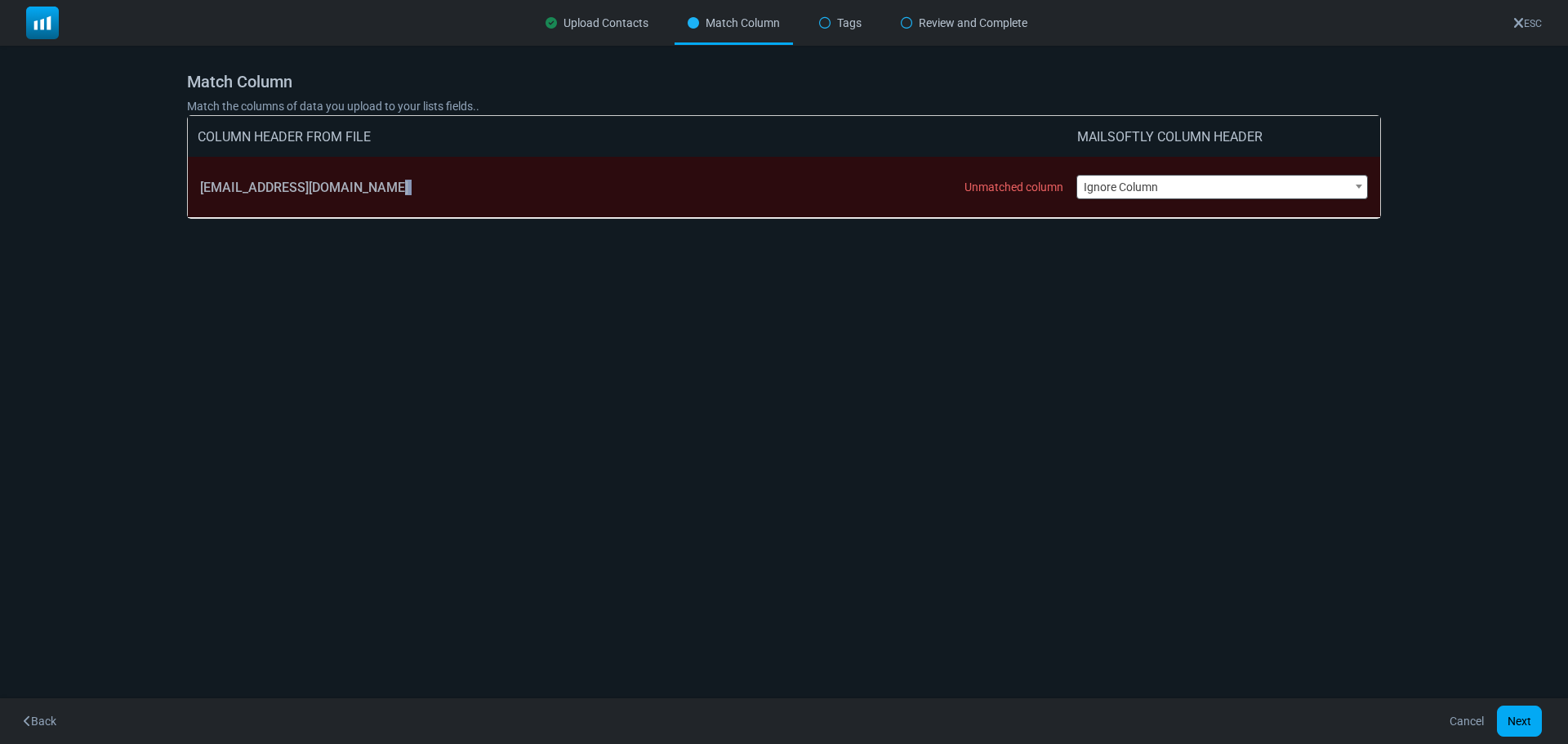
drag, startPoint x: 375, startPoint y: 194, endPoint x: 783, endPoint y: 208, distance: 408.2
click at [771, 207] on div "rezervasyon@belportbeach.com Unmatched column" at bounding box center [639, 187] width 876 height 60
click at [783, 208] on div "rezervasyon@belportbeach.com Unmatched column" at bounding box center [639, 187] width 876 height 60
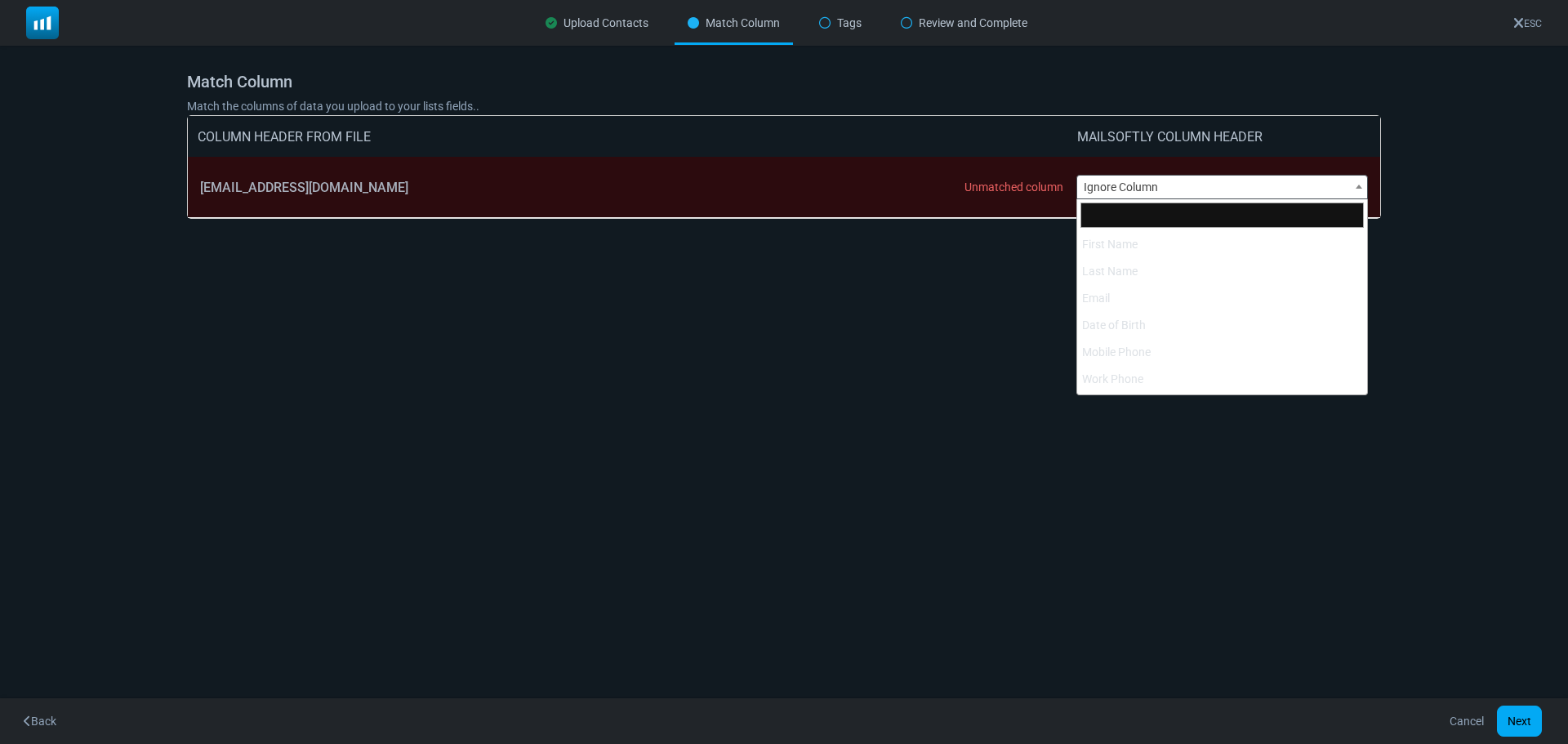
click at [1195, 189] on span "Ignore Column" at bounding box center [1223, 187] width 291 height 23
select select "*****"
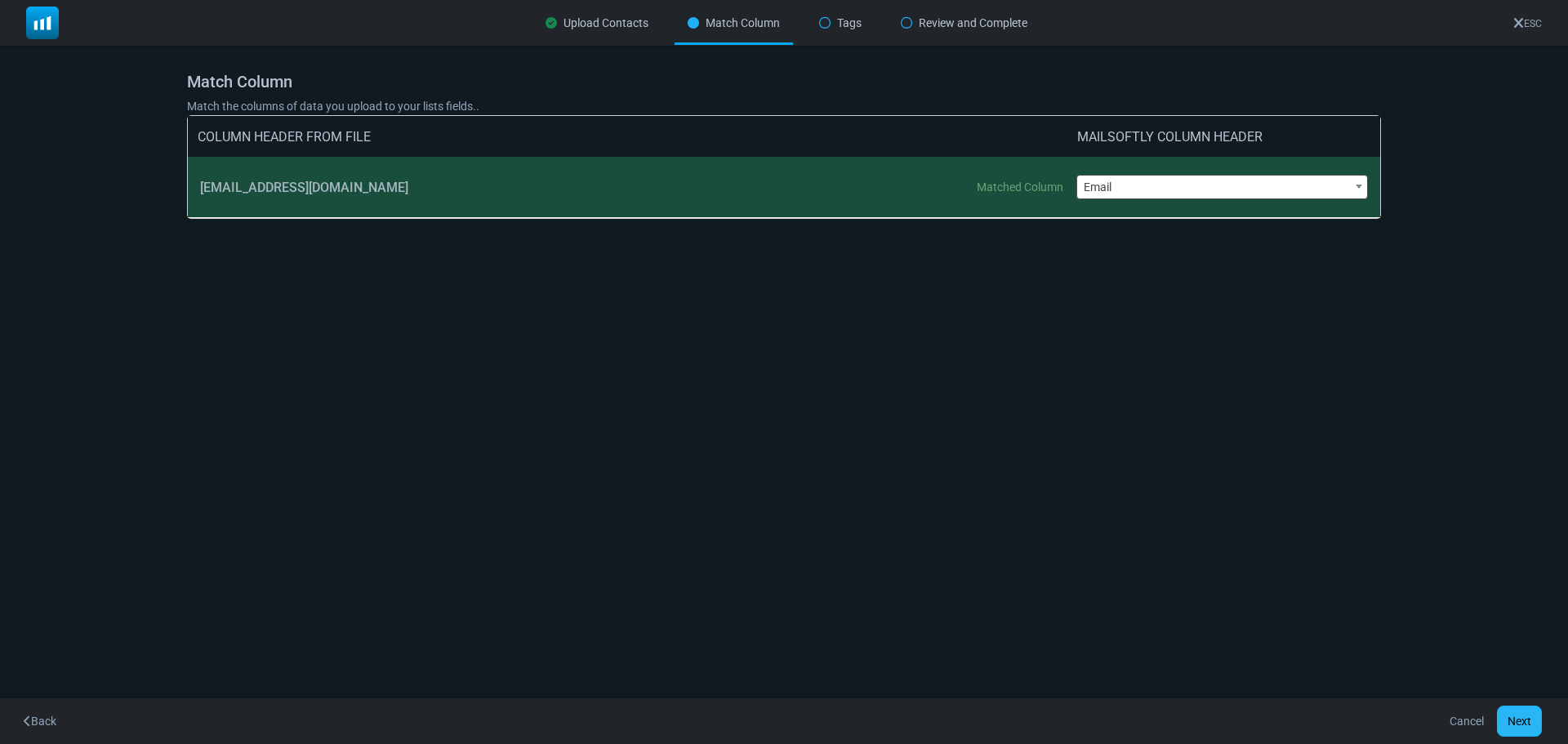
click at [1528, 711] on button "Next" at bounding box center [1520, 721] width 45 height 31
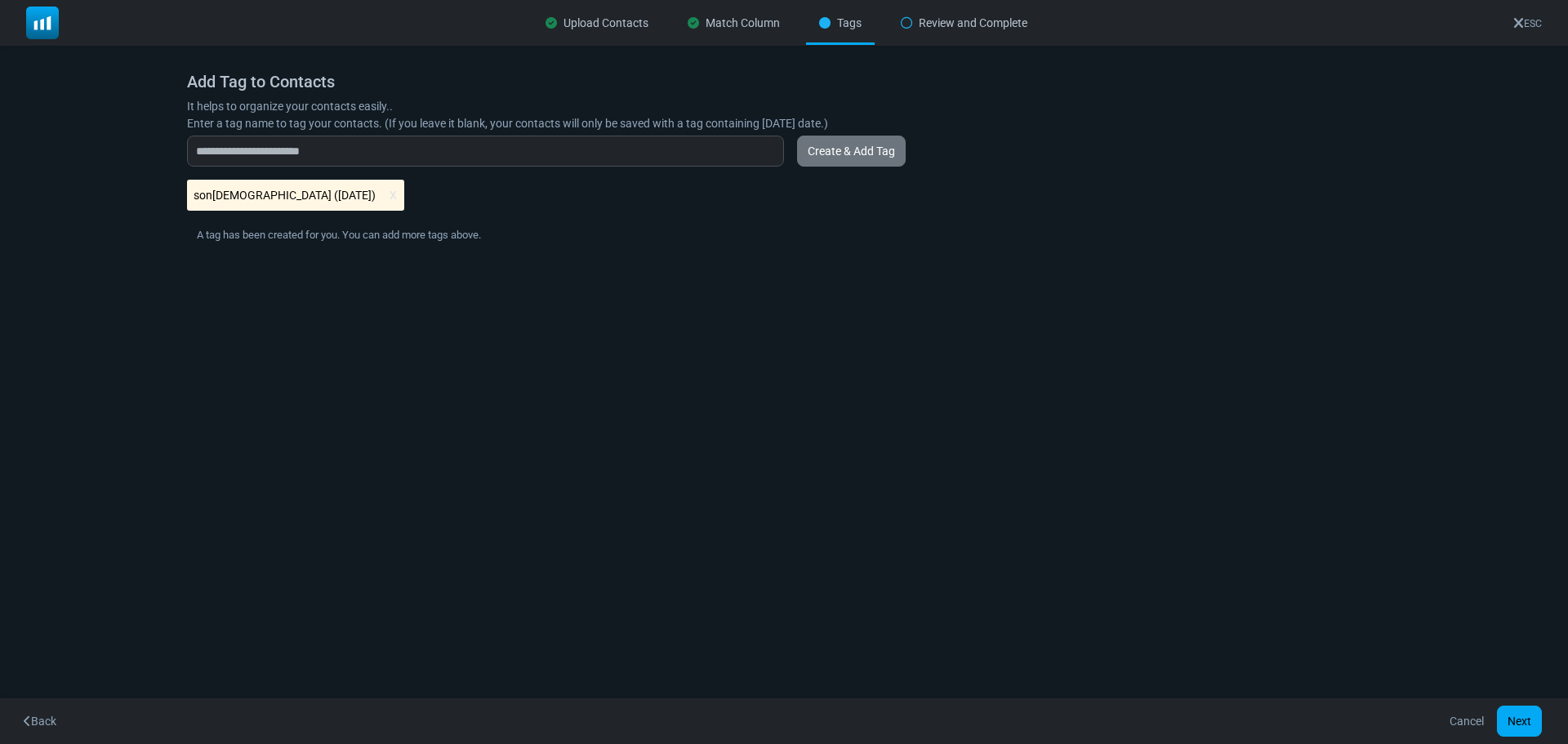
click at [284, 207] on \(10\/07\/2025\) "son[DEMOGRAPHIC_DATA] ([DATE])" at bounding box center [296, 195] width 217 height 31
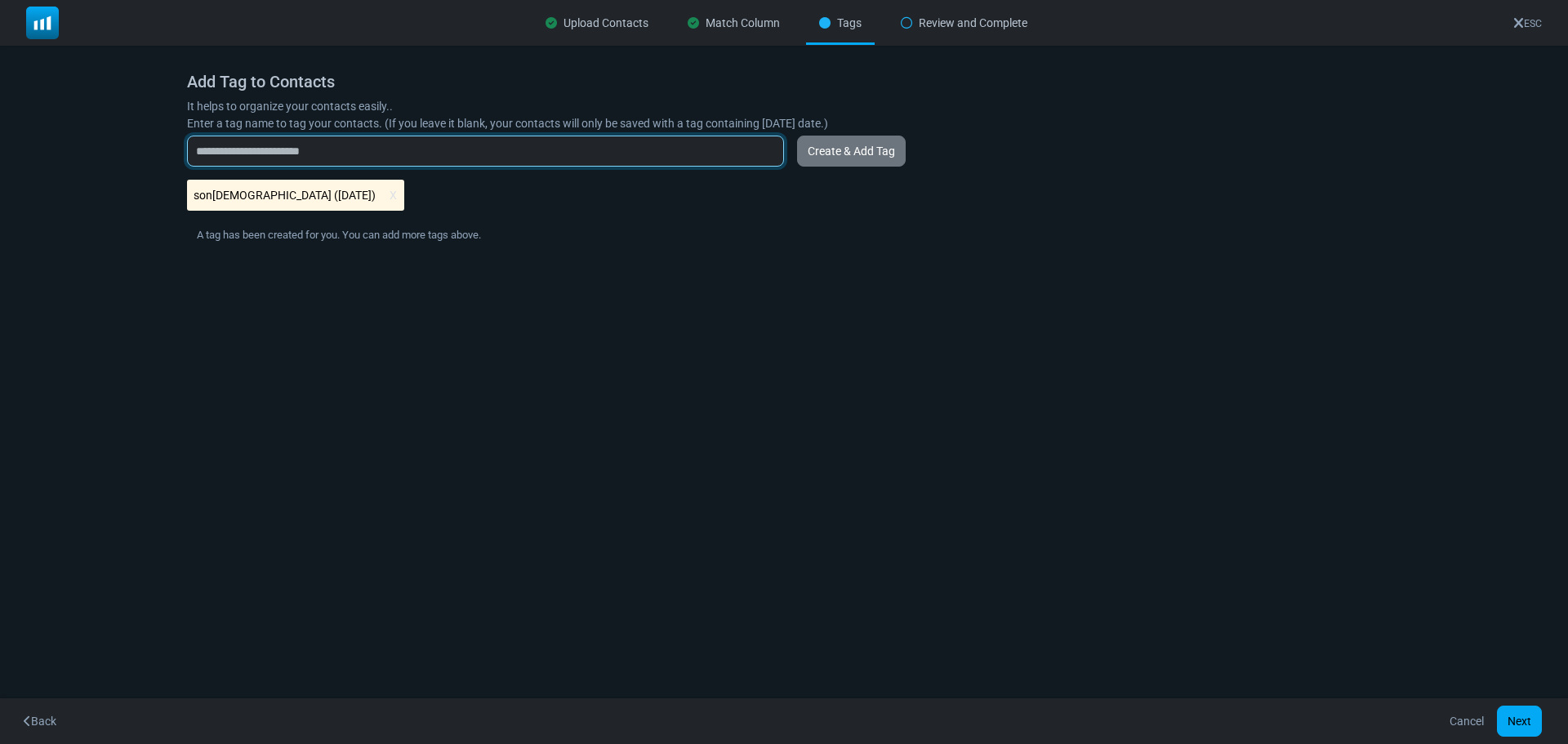
click at [329, 153] on input "text" at bounding box center [486, 151] width 597 height 31
type input "*"
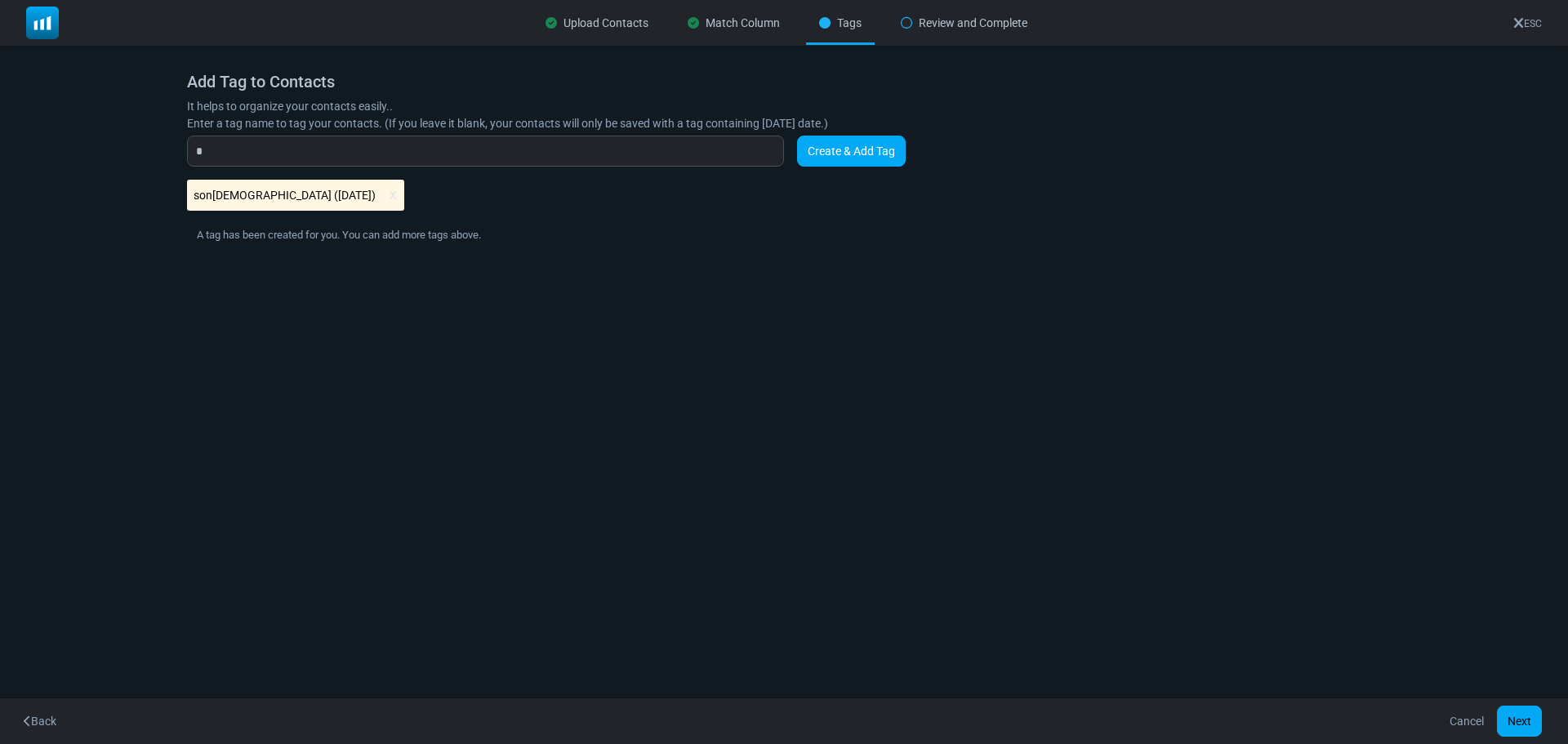
click at [809, 154] on link "Create & Add Tag" at bounding box center [852, 151] width 109 height 31
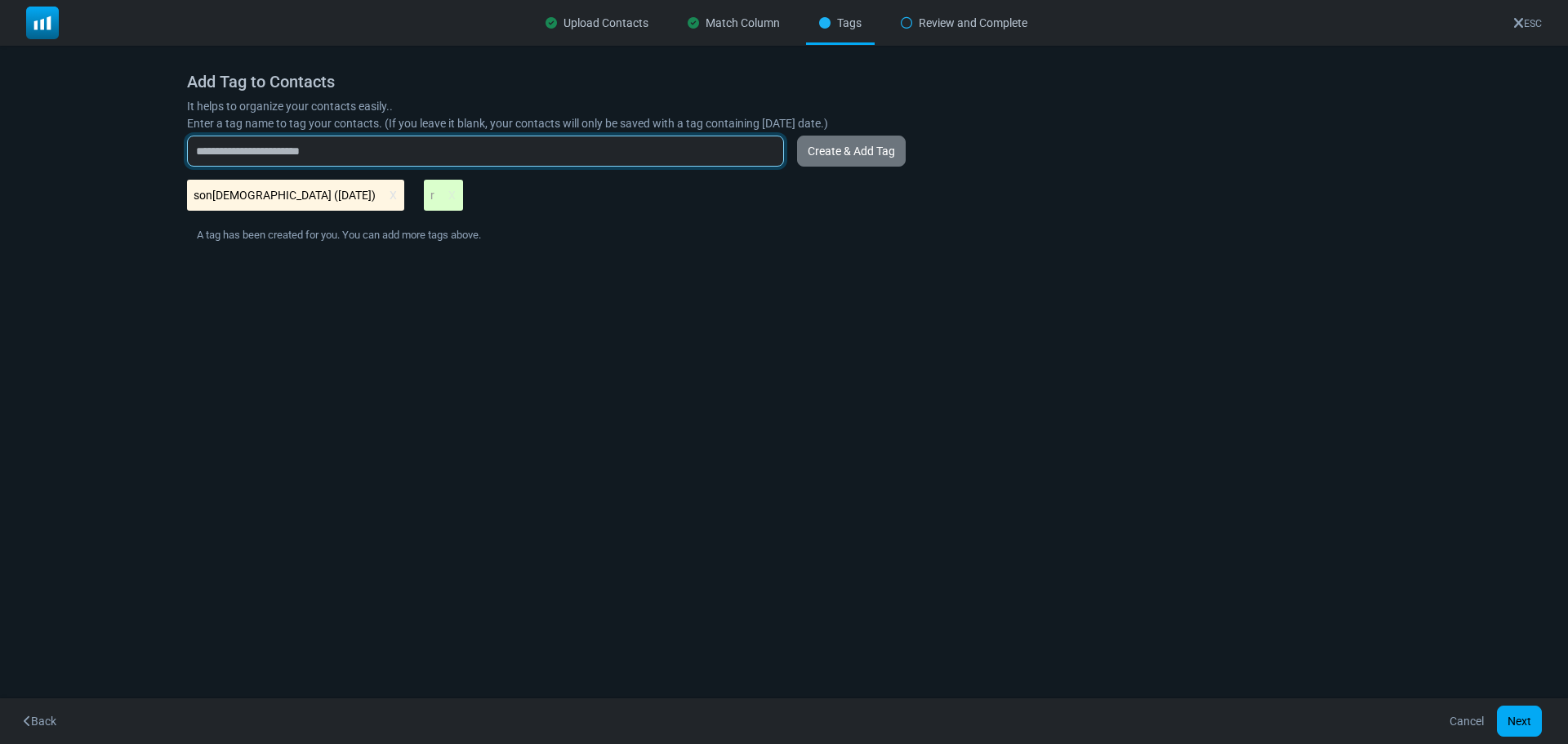
click at [455, 162] on input "text" at bounding box center [486, 151] width 597 height 31
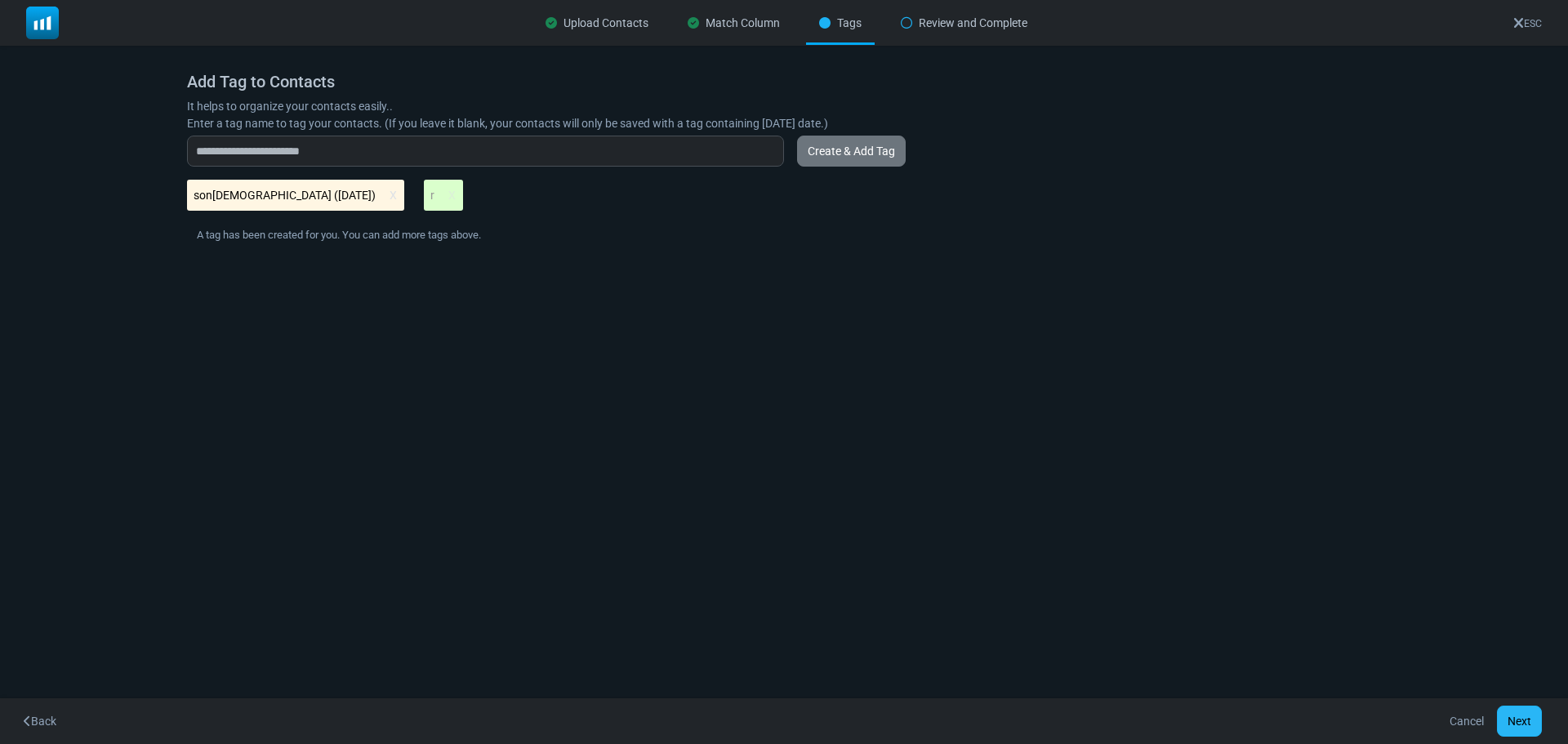
click at [1514, 713] on button "Next" at bounding box center [1520, 721] width 45 height 31
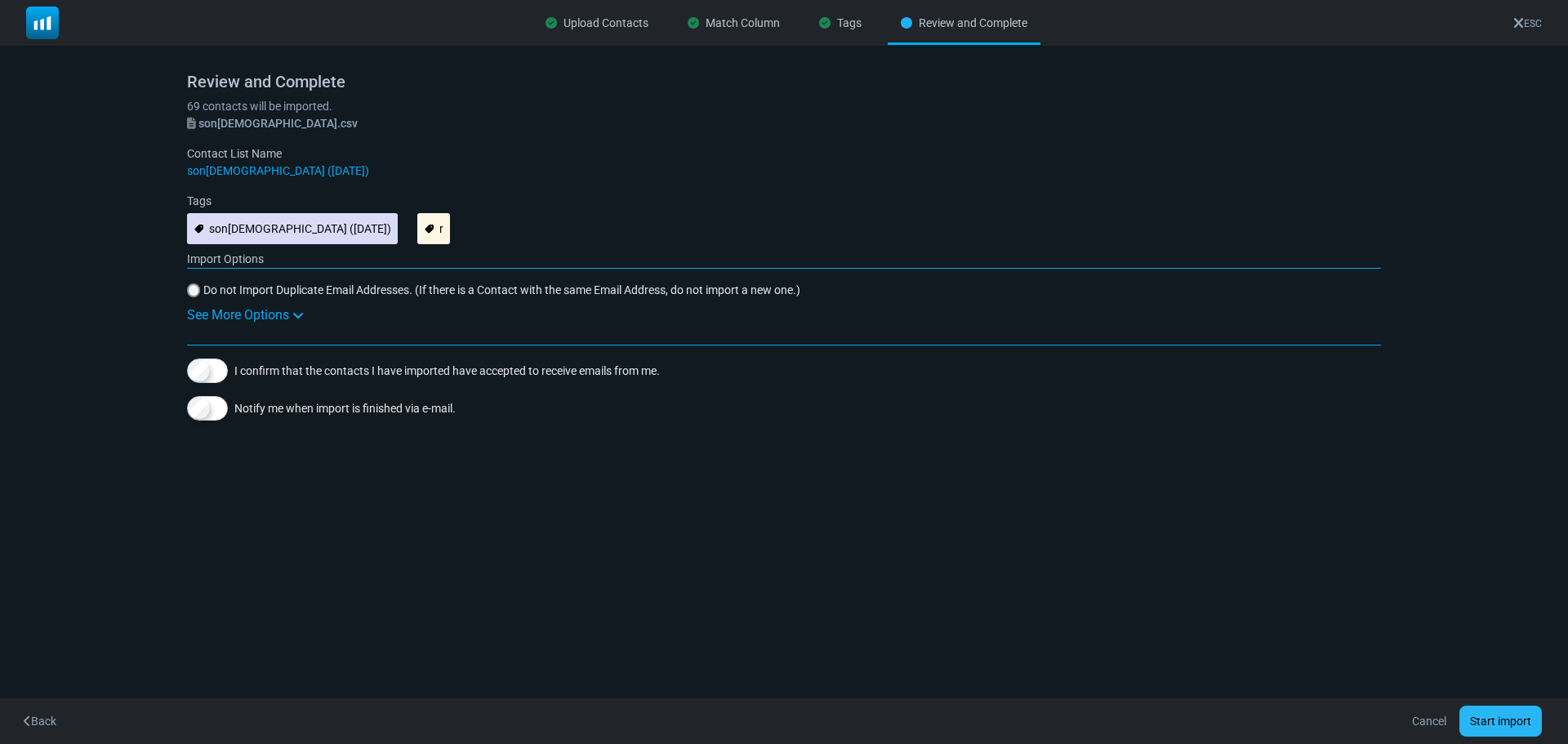
click at [1517, 718] on button "Start import" at bounding box center [1500, 721] width 82 height 31
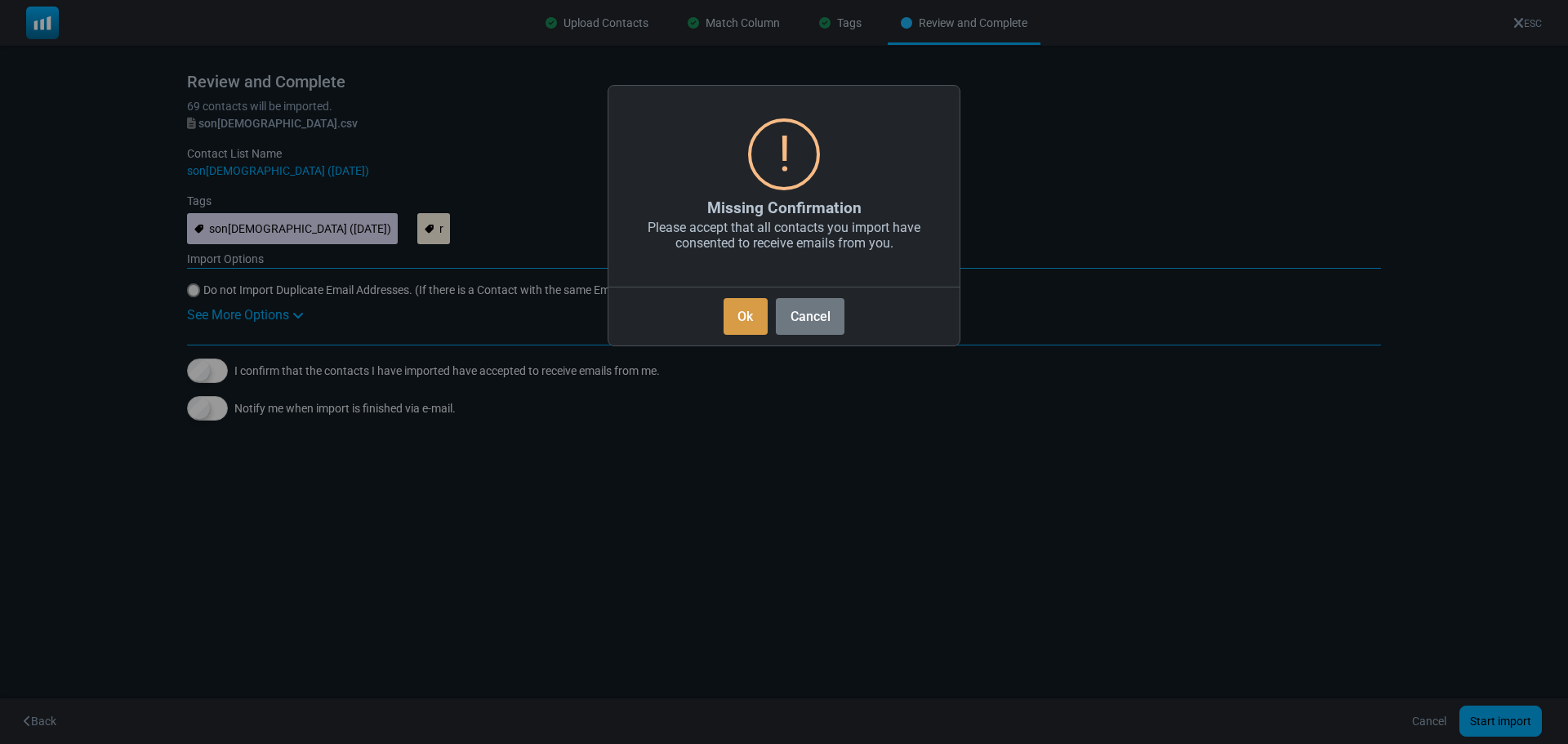
click at [751, 314] on button "Ok" at bounding box center [746, 317] width 45 height 37
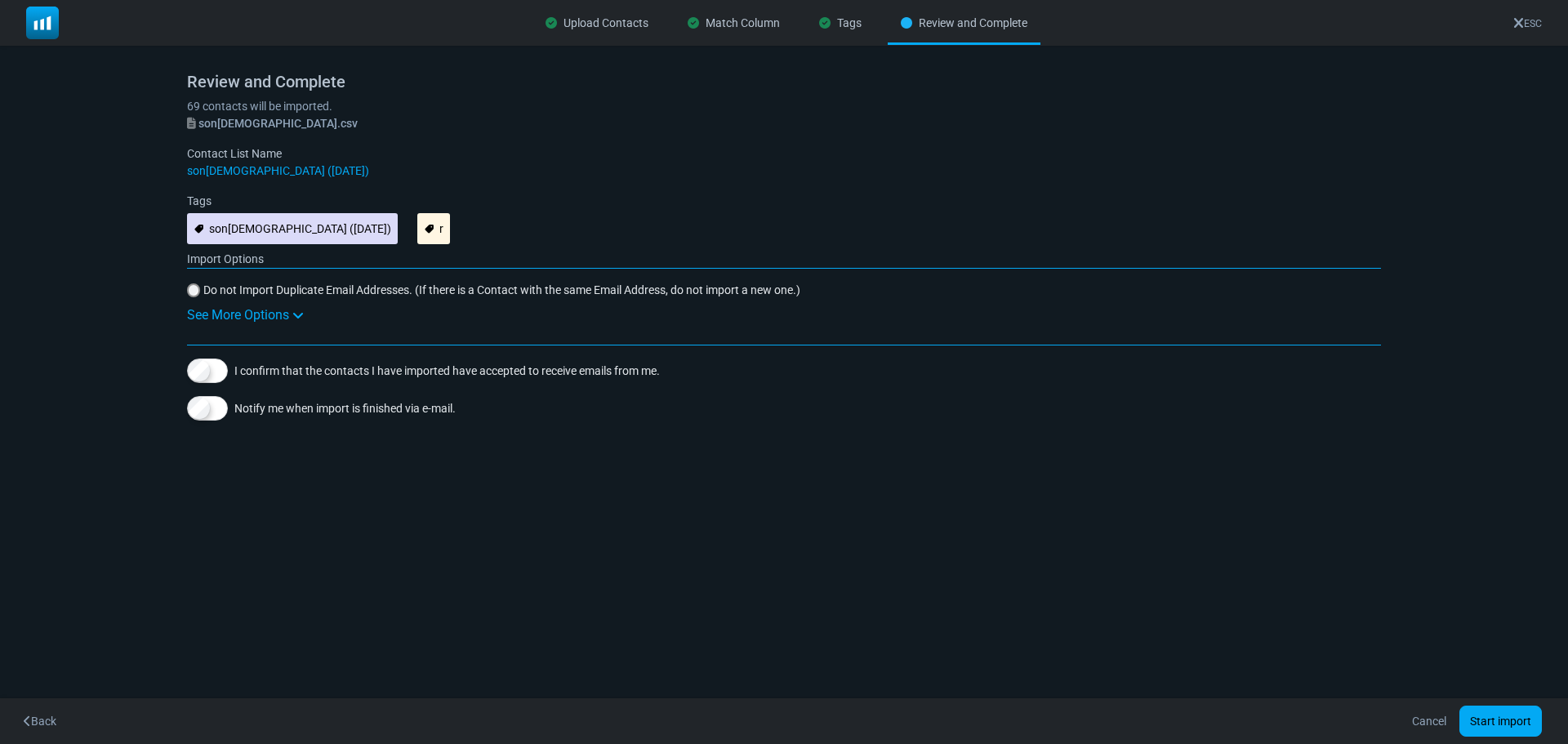
click at [292, 320] on div "See More Options" at bounding box center [784, 315] width 1194 height 19
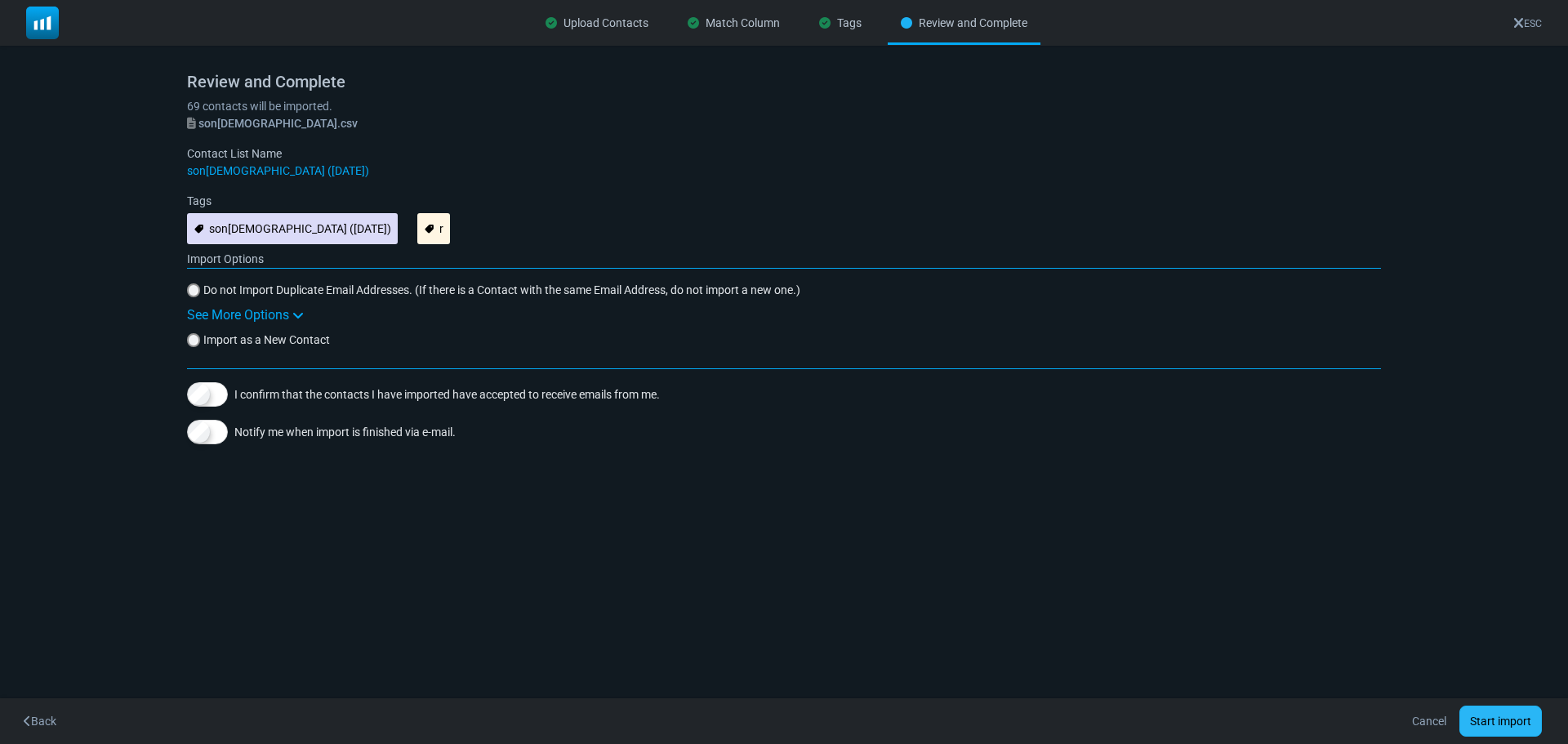
click at [1524, 728] on button "Start import" at bounding box center [1500, 721] width 82 height 31
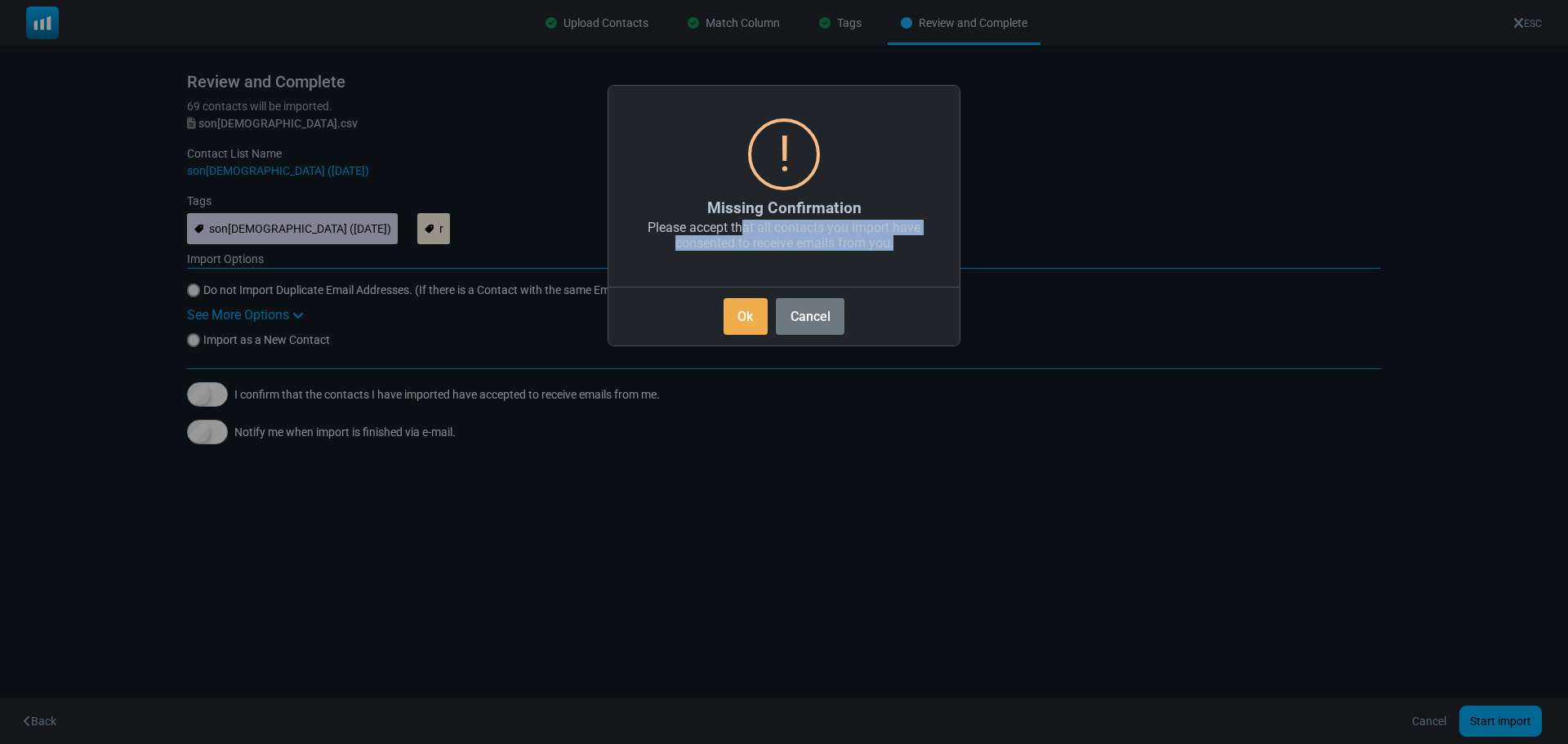
drag, startPoint x: 746, startPoint y: 226, endPoint x: 902, endPoint y: 236, distance: 156.3
click at [902, 236] on div "Please accept that all contacts you import have consented to receive emails fro…" at bounding box center [784, 243] width 351 height 53
click at [745, 309] on button "Ok" at bounding box center [746, 317] width 45 height 37
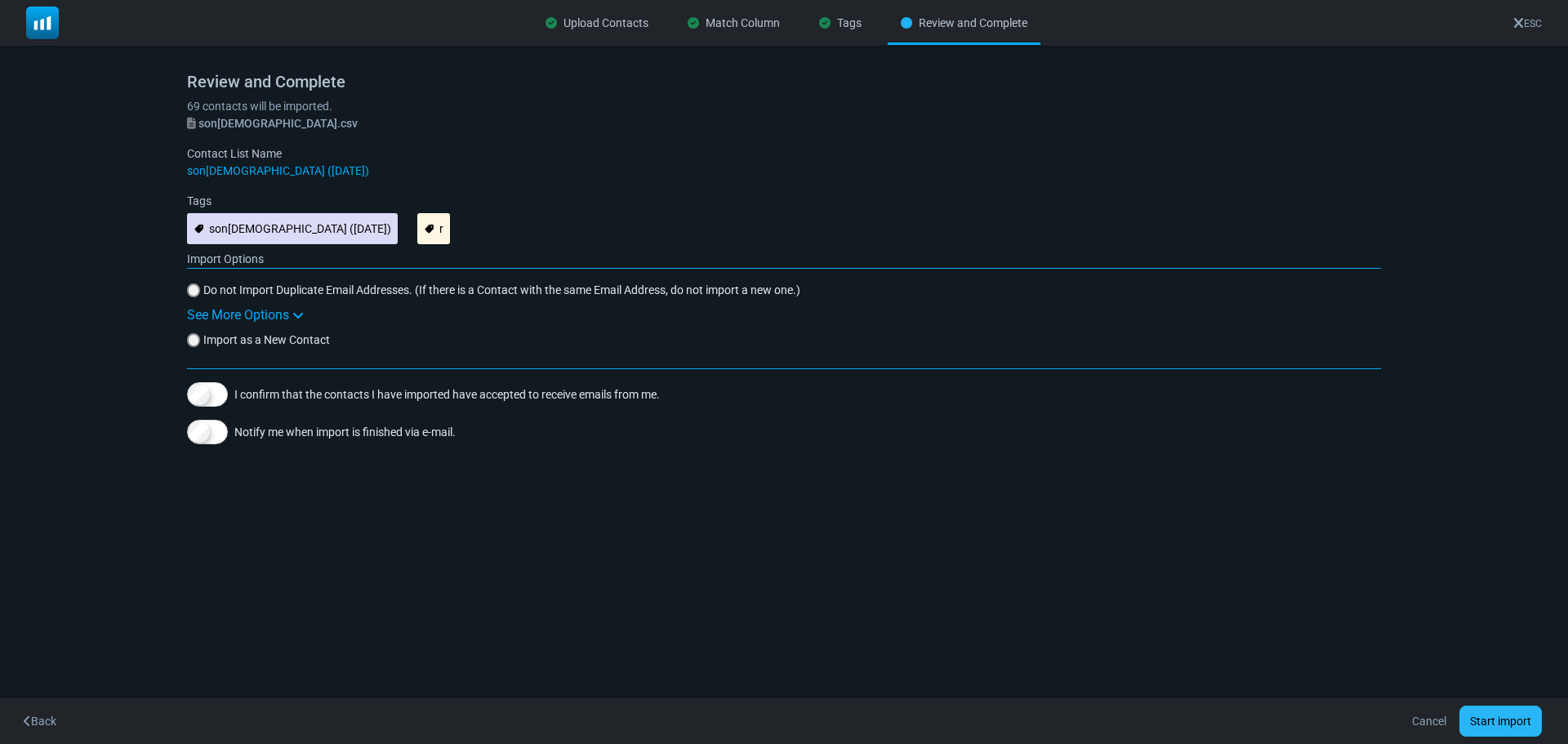
click at [1494, 723] on button "Start import" at bounding box center [1500, 721] width 82 height 31
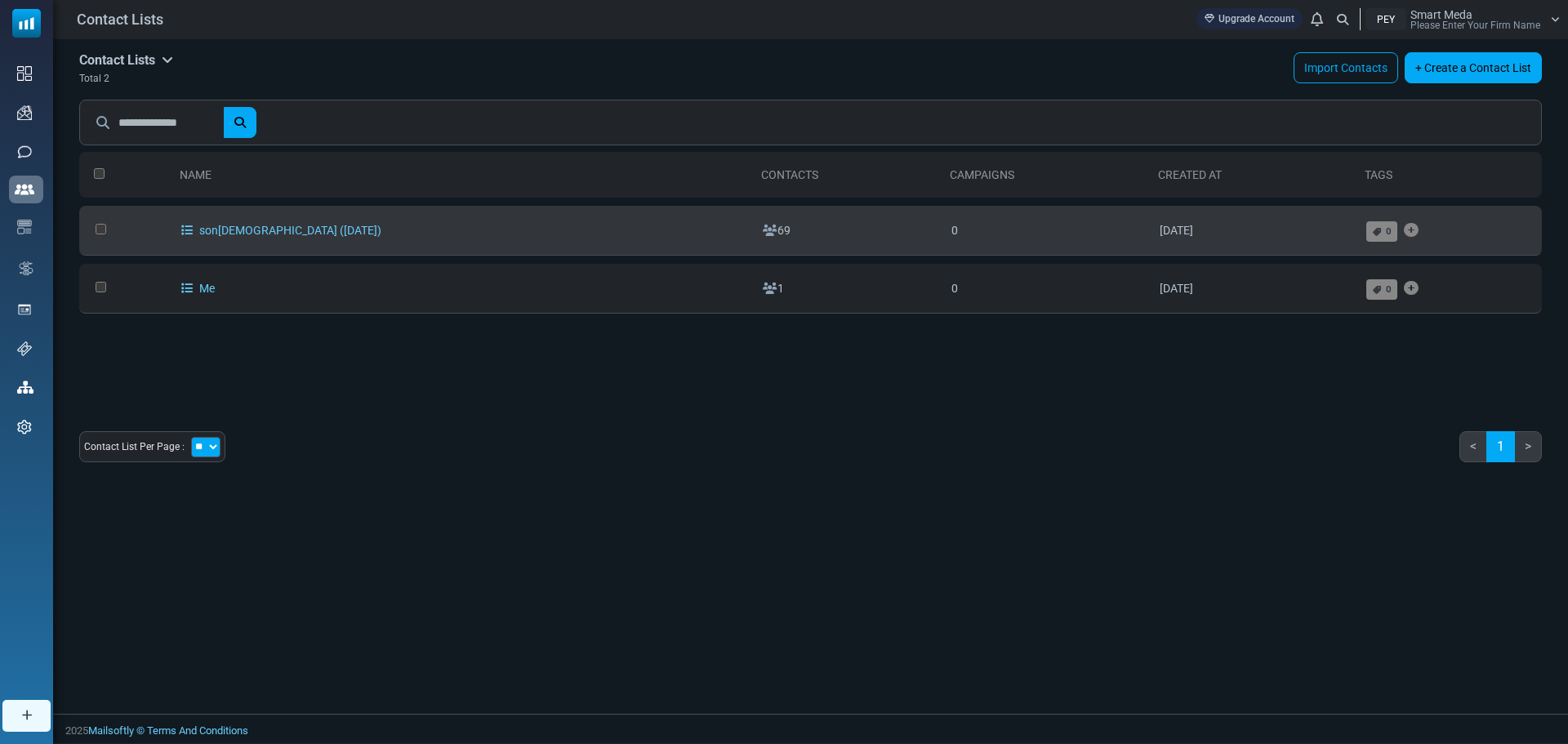
click at [944, 223] on td "0" at bounding box center [1048, 230] width 208 height 49
click at [284, 232] on link "son[DEMOGRAPHIC_DATA] ([DATE])" at bounding box center [281, 230] width 201 height 13
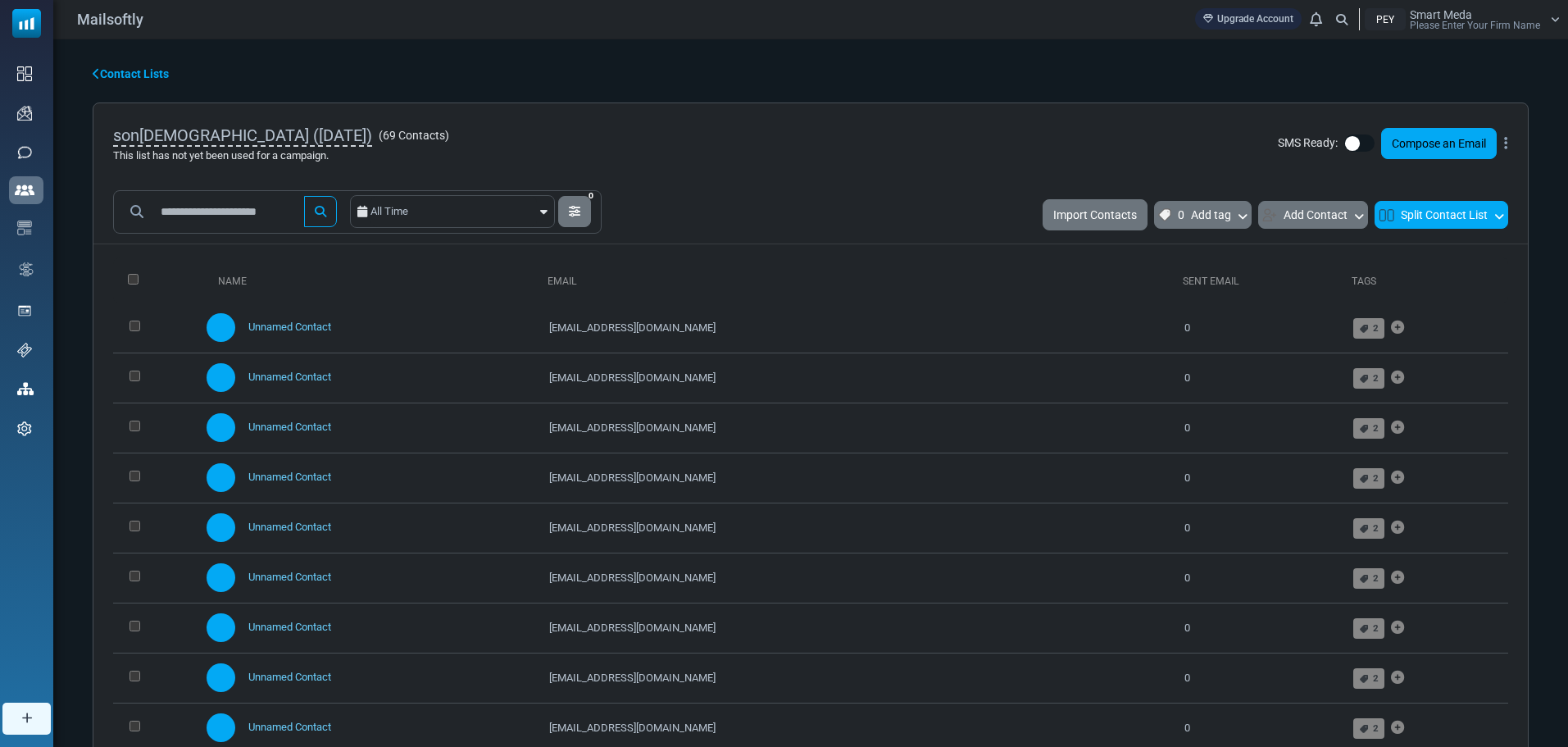
click at [1496, 211] on icon at bounding box center [1499, 214] width 10 height 15
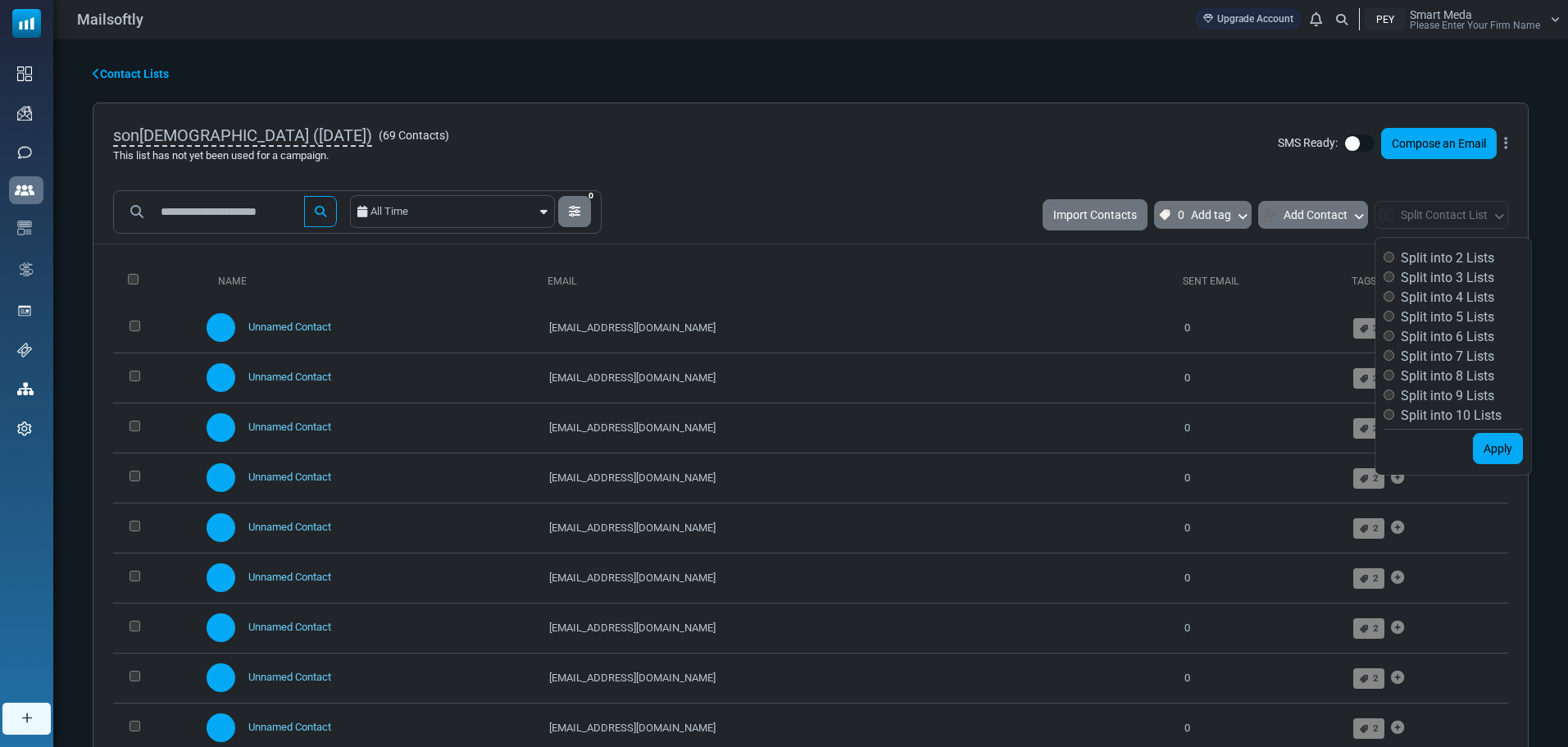
click at [1169, 160] on div "son100 (10/7/2025) ( 69 Contacts ) This list has not yet been used for a campai…" at bounding box center [810, 143] width 1434 height 81
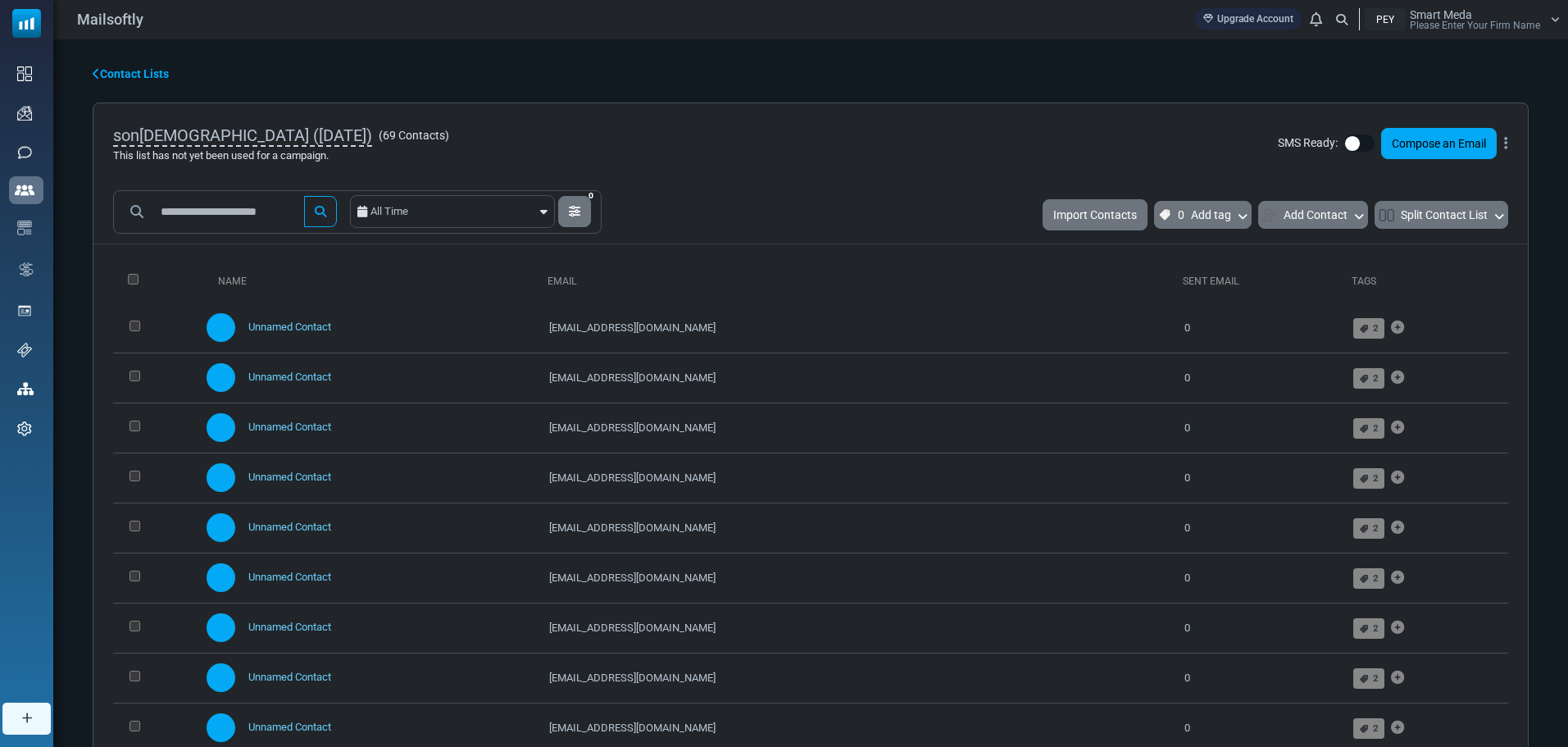
click at [646, 279] on th "Email" at bounding box center [857, 280] width 635 height 46
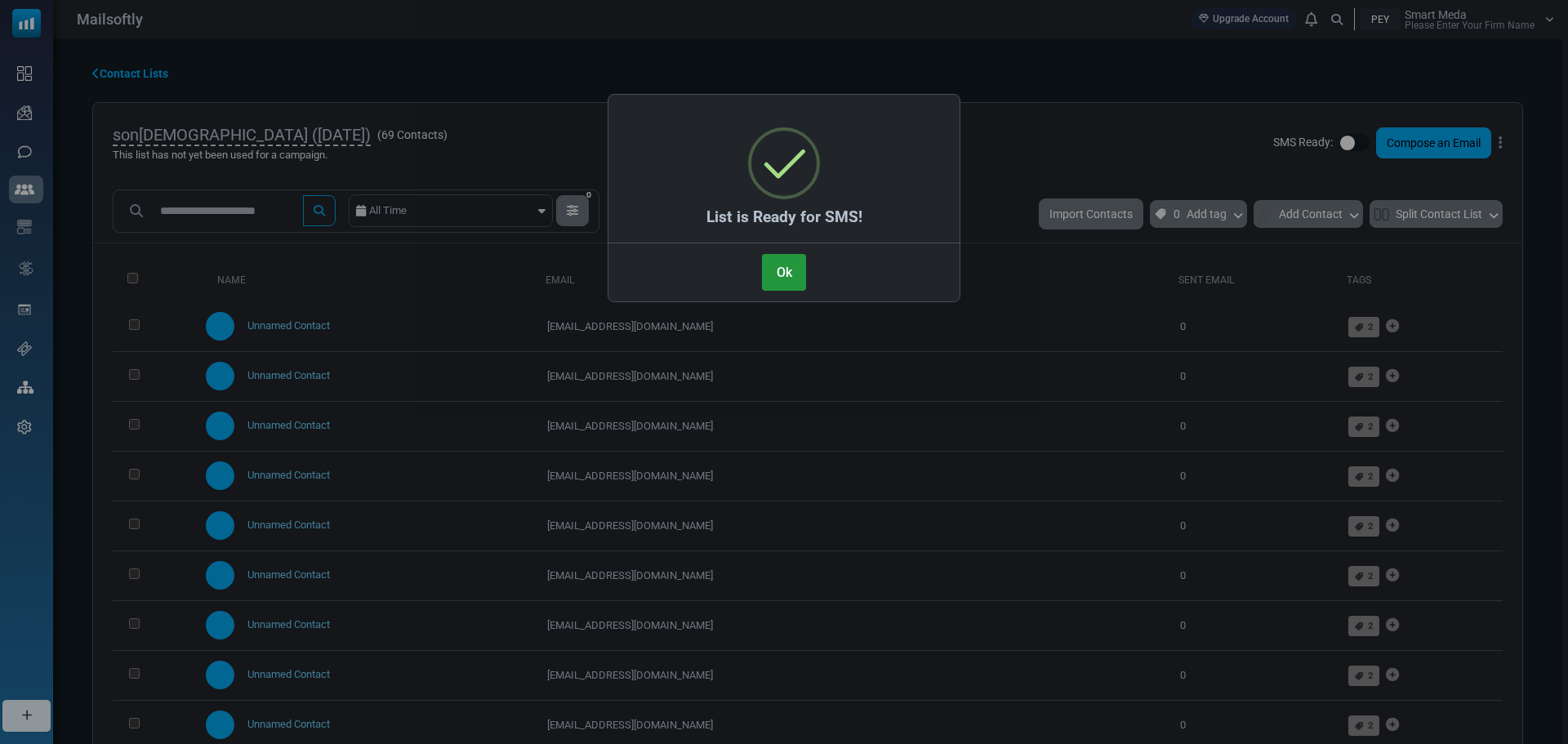
click at [793, 269] on button "Ok" at bounding box center [784, 272] width 45 height 37
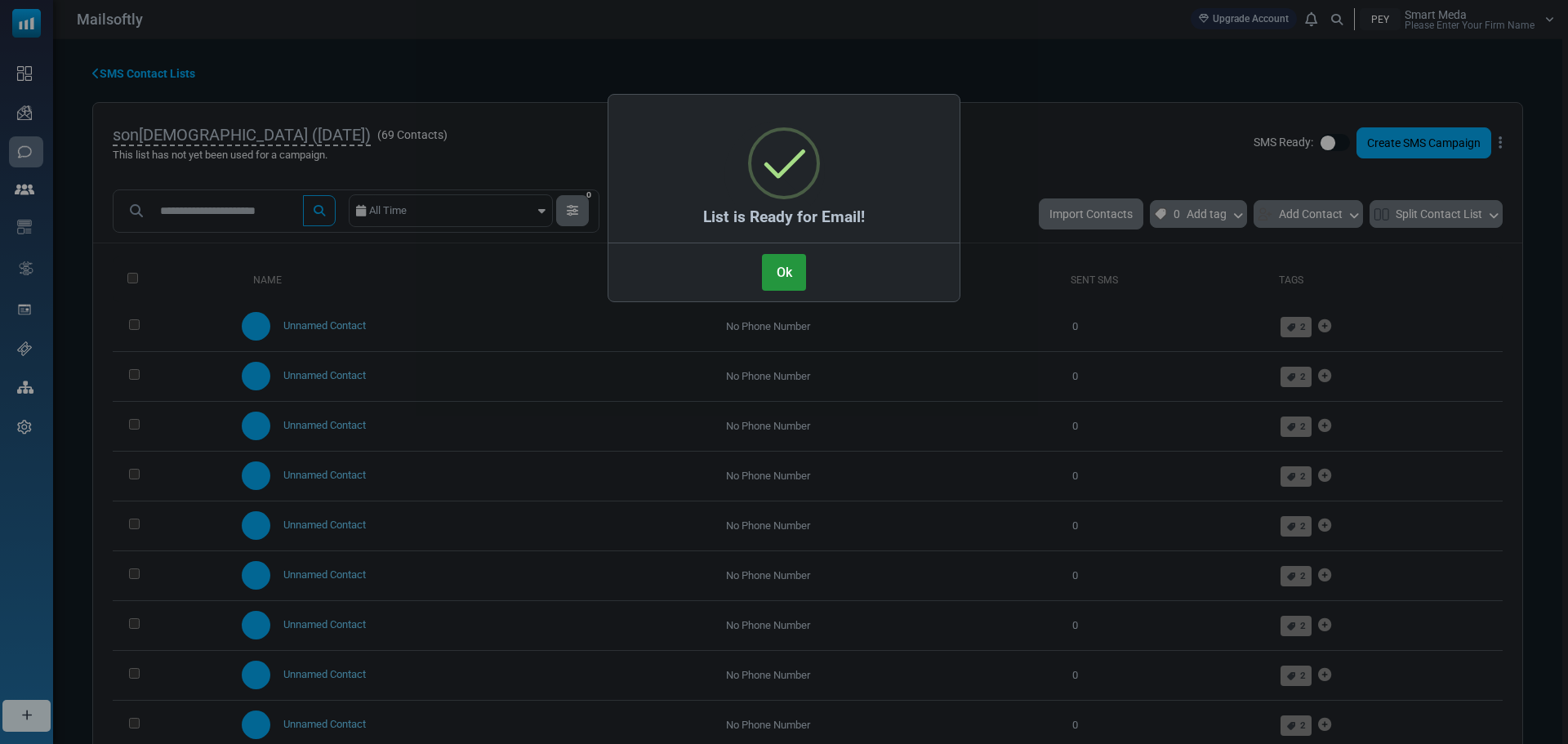
click at [777, 266] on button "Ok" at bounding box center [784, 272] width 45 height 37
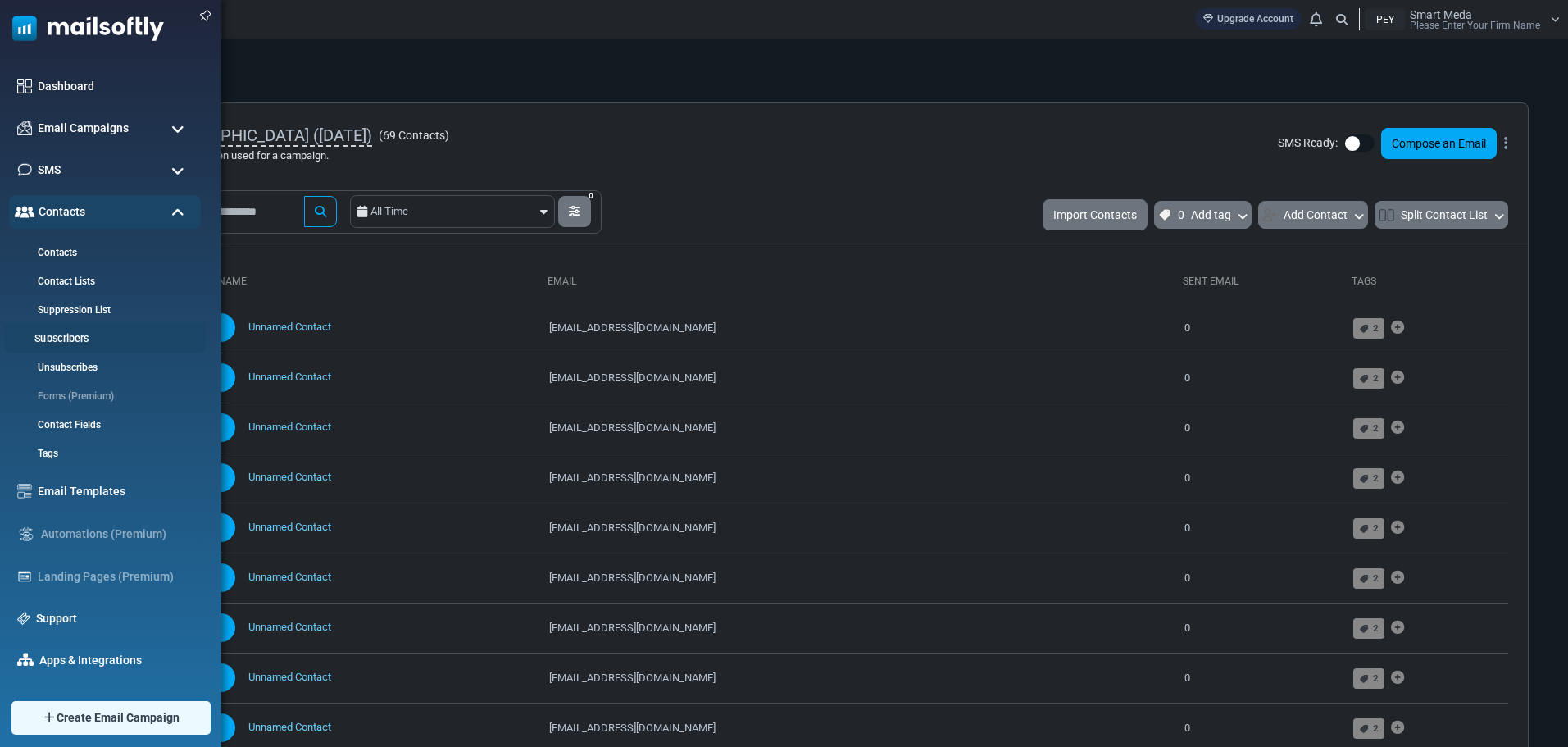
click at [73, 336] on link "Subscribers" at bounding box center [102, 339] width 196 height 16
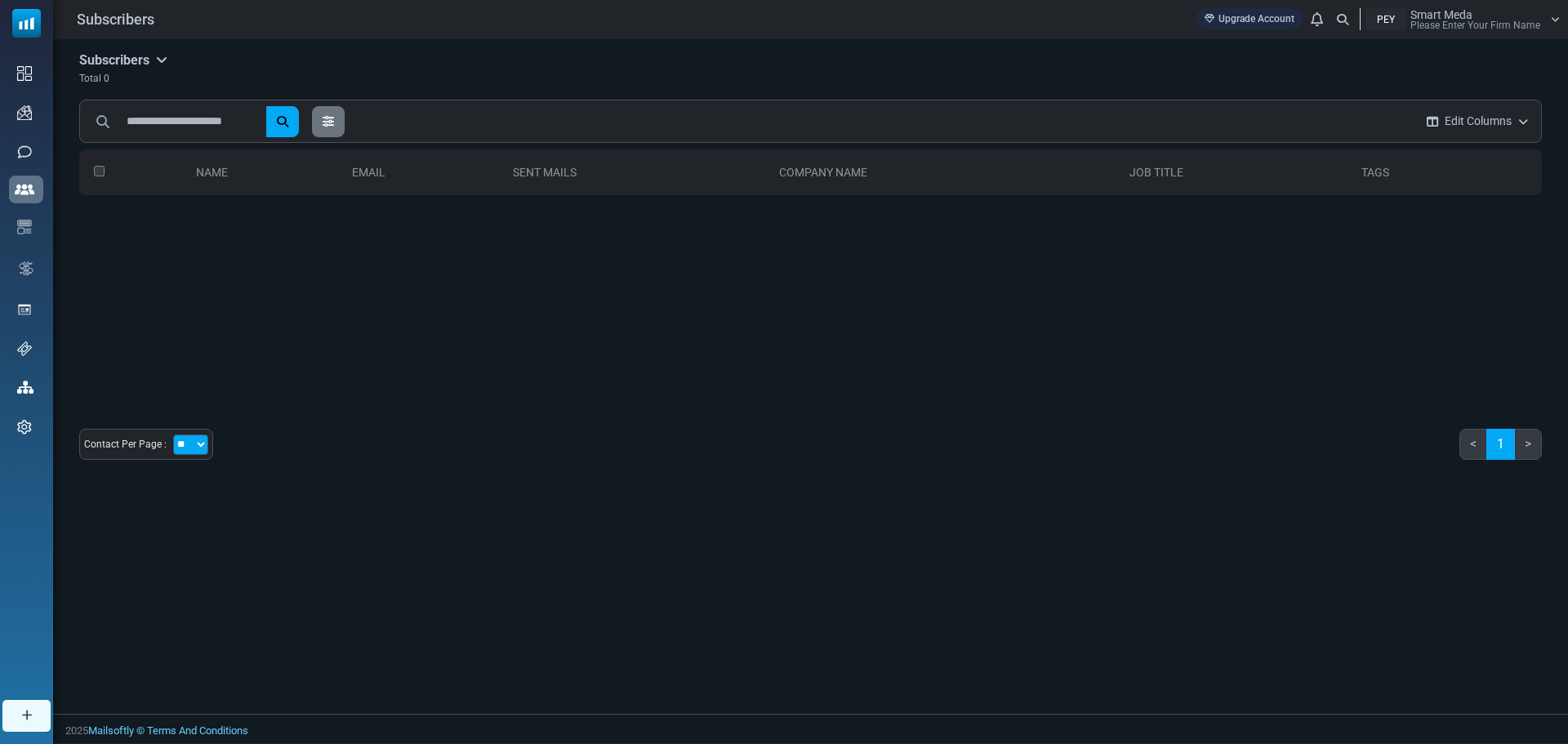
click at [1524, 21] on span "Please Enter Your Firm Name" at bounding box center [1476, 25] width 130 height 10
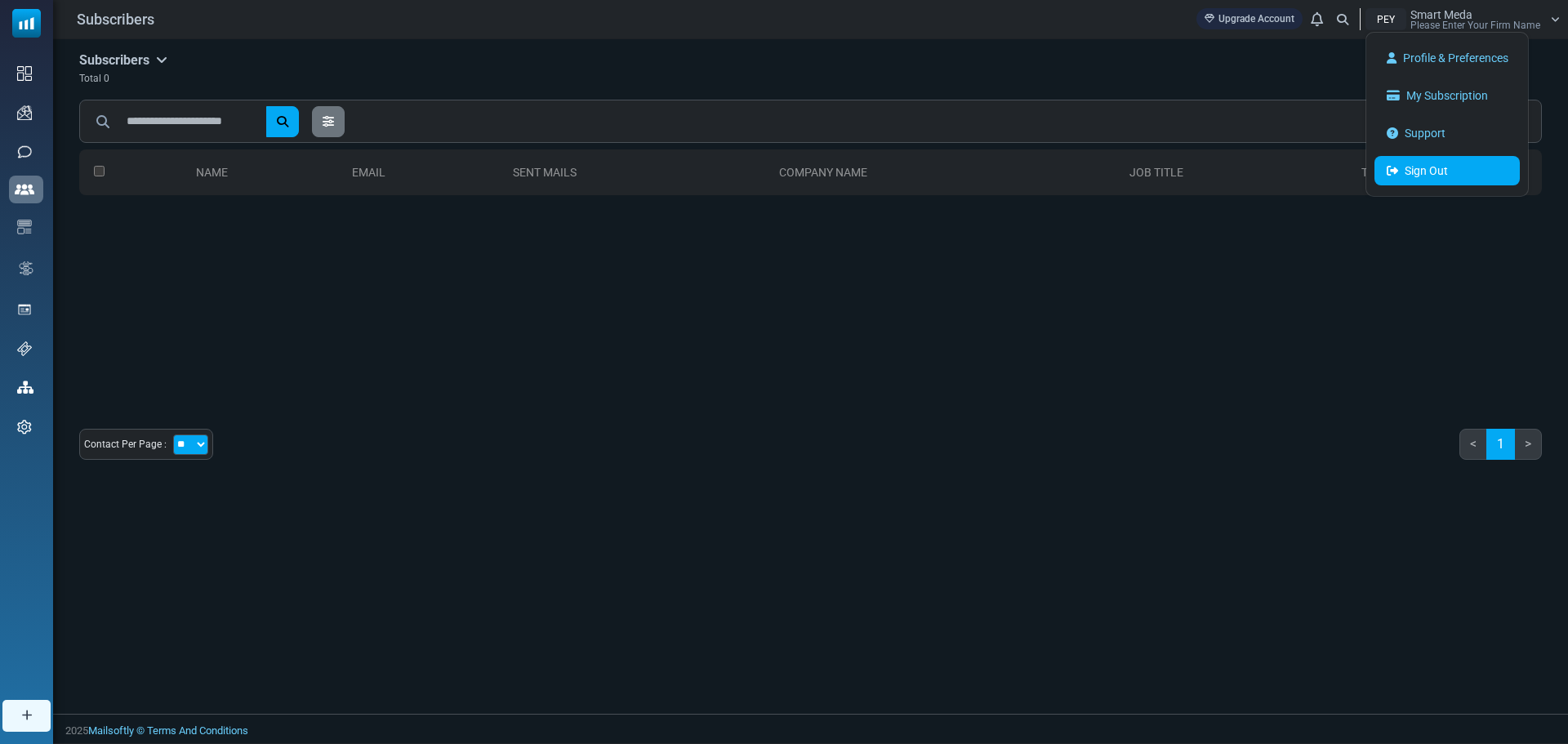
click at [1420, 164] on link "Sign Out" at bounding box center [1448, 170] width 145 height 29
